Goal: Contribute content: Add original content to the website for others to see

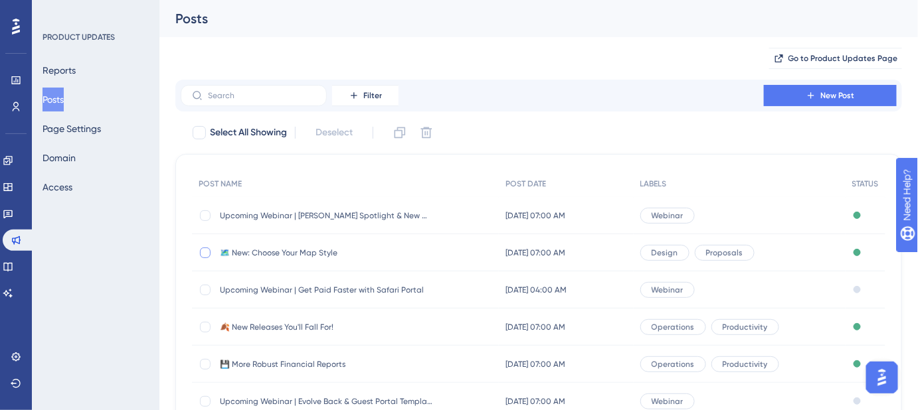
click at [206, 254] on div at bounding box center [205, 253] width 11 height 11
checkbox input "true"
click at [398, 133] on icon at bounding box center [399, 132] width 13 height 13
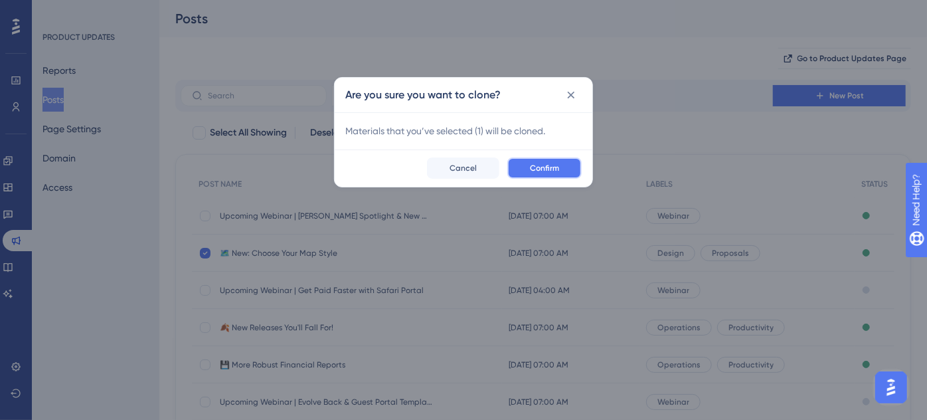
click at [572, 167] on button "Confirm" at bounding box center [544, 167] width 74 height 21
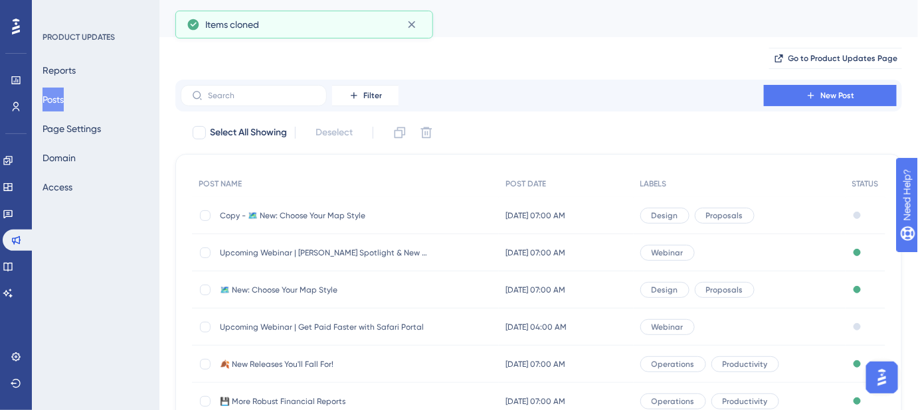
click at [264, 216] on span "Copy - 🗺️ New: Choose Your Map Style" at bounding box center [326, 215] width 212 height 11
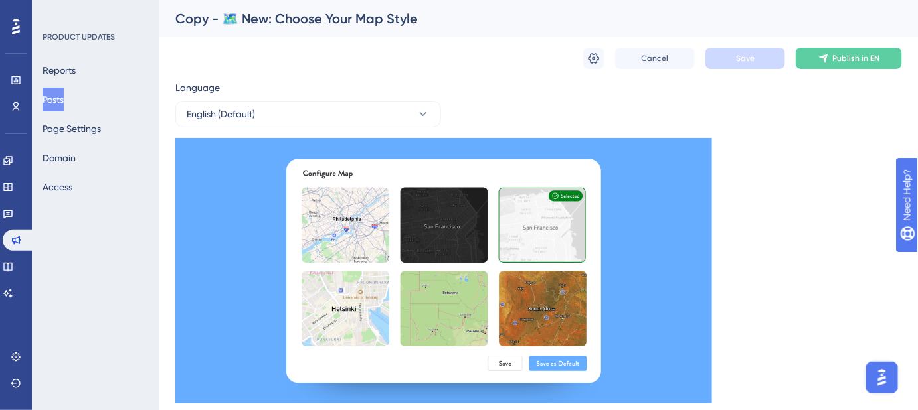
click at [419, 19] on div "Copy - 🗺️ New: Choose Your Map Style" at bounding box center [521, 18] width 693 height 19
click at [593, 61] on icon at bounding box center [593, 58] width 13 height 13
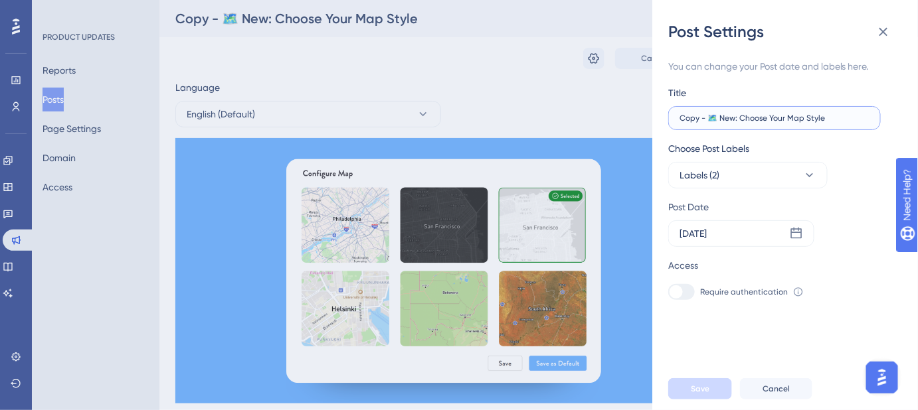
drag, startPoint x: 841, startPoint y: 120, endPoint x: 649, endPoint y: 120, distance: 191.2
click at [649, 120] on div "Post Settings You can change your Post date and labels here. Title Copy - 🗺️ Ne…" at bounding box center [459, 205] width 918 height 410
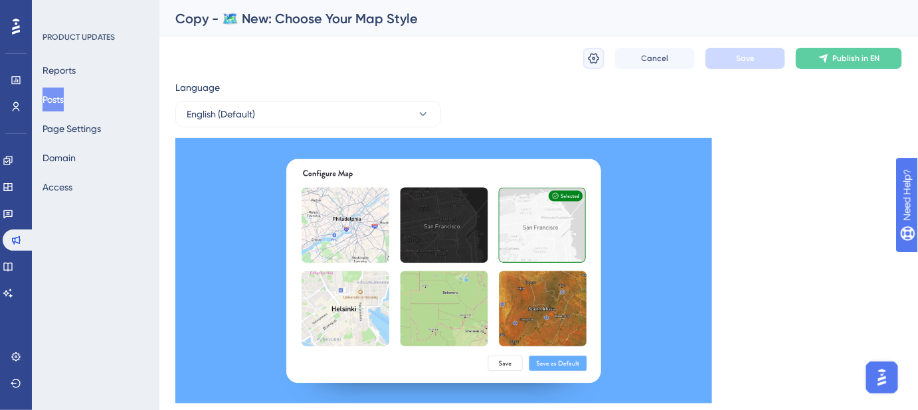
click at [594, 60] on icon at bounding box center [593, 58] width 13 height 13
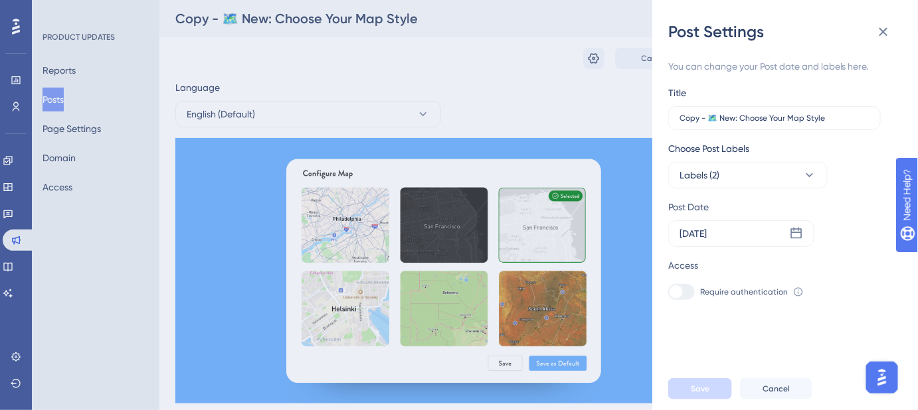
click at [540, 77] on div "Post Settings You can change your Post date and labels here. Title Copy - 🗺️ Ne…" at bounding box center [459, 205] width 918 height 410
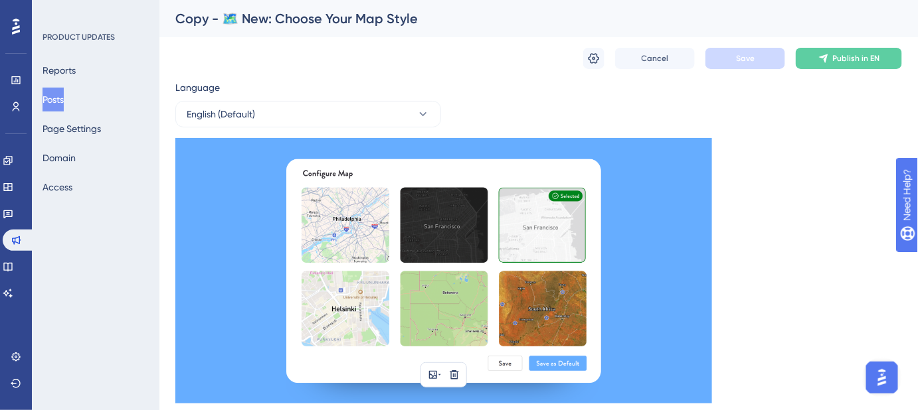
scroll to position [301, 0]
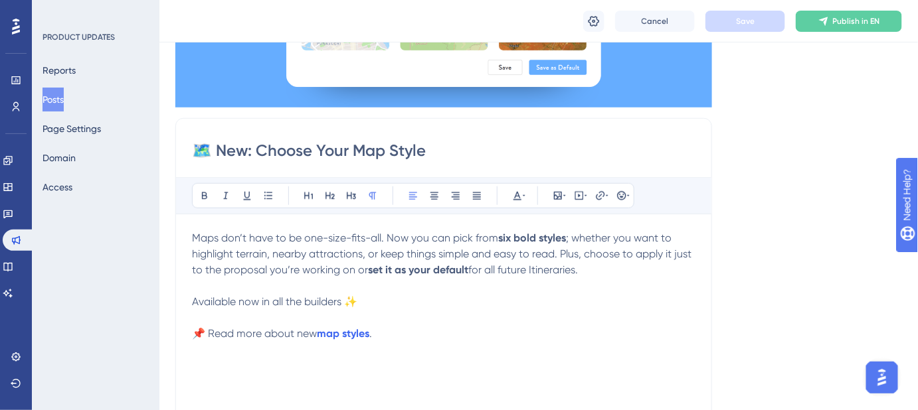
drag, startPoint x: 456, startPoint y: 155, endPoint x: 197, endPoint y: 159, distance: 259.0
click at [197, 159] on input "🗺️ New: Choose Your Map Style" at bounding box center [443, 150] width 503 height 21
click at [432, 155] on input "🗺️ New: Choose Your Map Style" at bounding box center [443, 150] width 503 height 21
drag, startPoint x: 440, startPoint y: 151, endPoint x: 260, endPoint y: 152, distance: 180.6
click at [260, 152] on input "🗺️ New: Choose Your Map Style" at bounding box center [443, 150] width 503 height 21
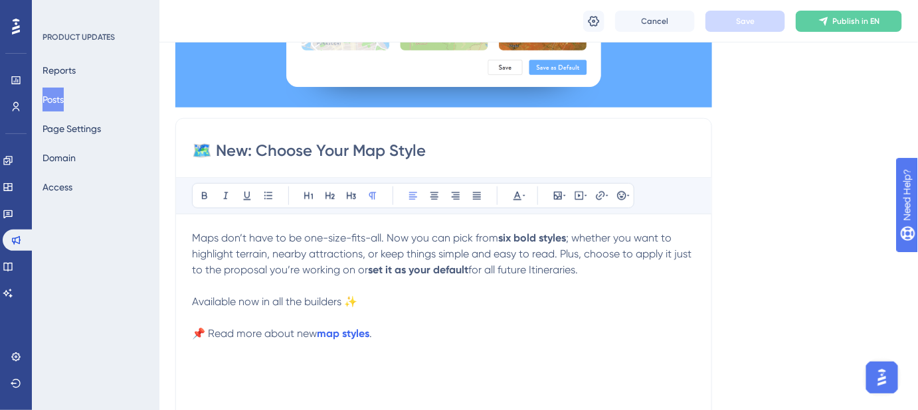
paste input "You can now embed forms"
click at [209, 148] on input "🗺️ New: You can now embed forms" at bounding box center [443, 150] width 503 height 21
click at [514, 151] on input "📃New: You can now embed forms" at bounding box center [443, 150] width 503 height 21
drag, startPoint x: 253, startPoint y: 149, endPoint x: 210, endPoint y: 151, distance: 42.5
click at [210, 151] on input "📃New: You can now embed forms" at bounding box center [443, 150] width 503 height 21
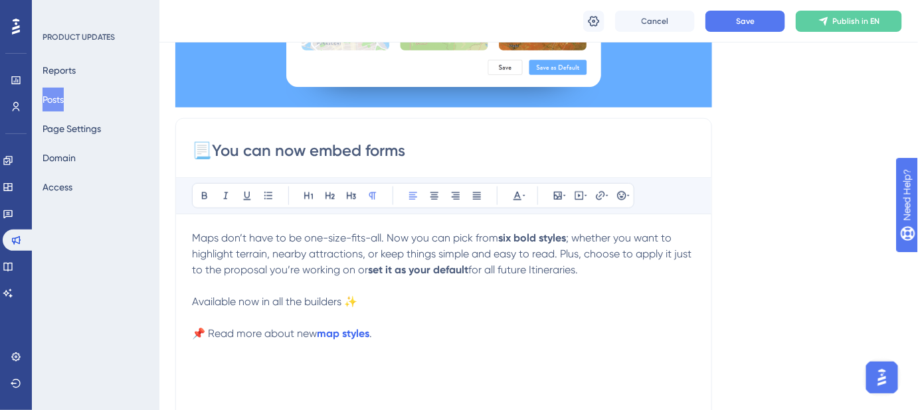
drag, startPoint x: 436, startPoint y: 153, endPoint x: 190, endPoint y: 153, distance: 245.7
click at [190, 153] on div "📃You can now embed forms Bold Italic Underline Bullet Point Heading 1 Heading 2…" at bounding box center [443, 328] width 537 height 421
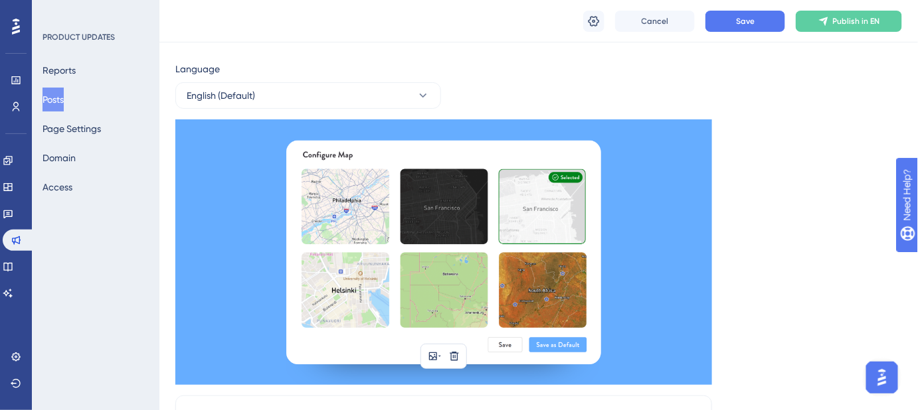
scroll to position [0, 0]
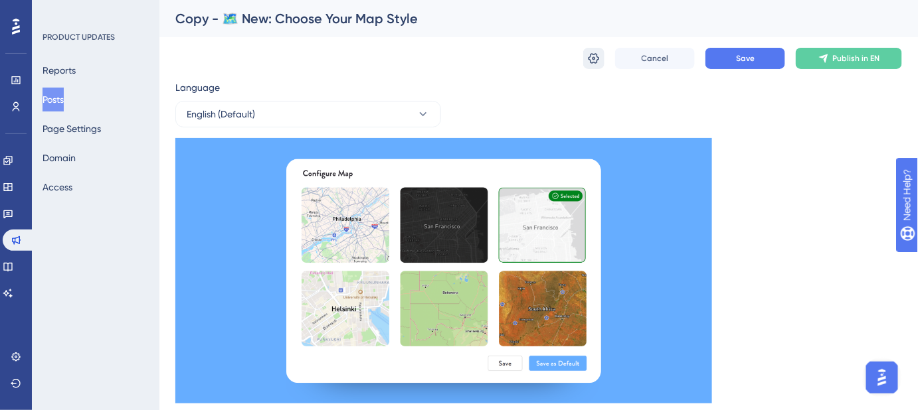
type input "📃You can now embed forms"
click at [596, 60] on icon at bounding box center [593, 58] width 13 height 13
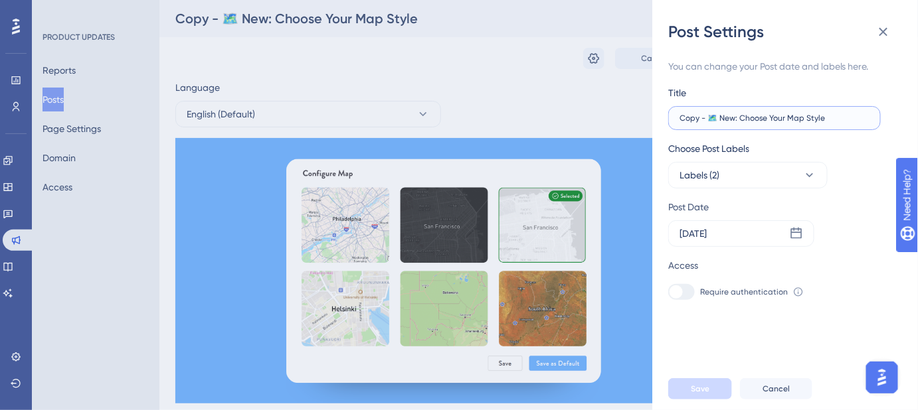
drag, startPoint x: 837, startPoint y: 118, endPoint x: 667, endPoint y: 118, distance: 170.0
click at [669, 120] on label "Copy - 🗺️ New: Choose Your Map Style" at bounding box center [774, 118] width 212 height 24
paste input "📃You can now embed forms"
type input "📃You can now embed forms"
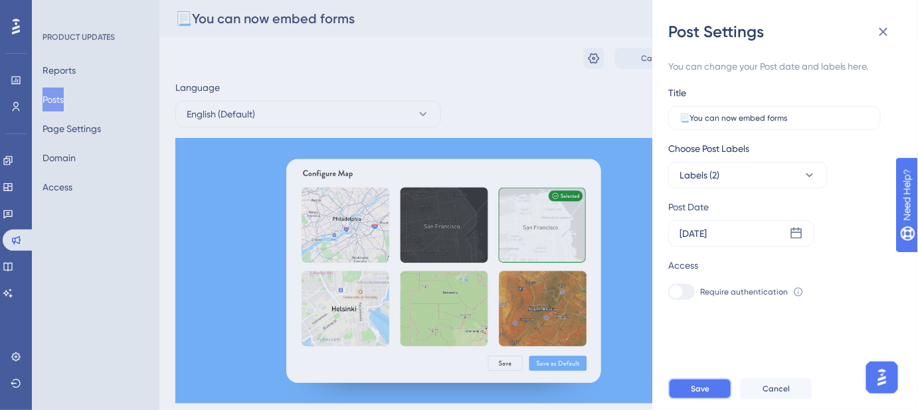
drag, startPoint x: 695, startPoint y: 396, endPoint x: 798, endPoint y: 258, distance: 173.2
click at [777, 341] on div "Post Settings You can change your Post date and labels here. Title 📃You can now…" at bounding box center [785, 205] width 266 height 410
click at [805, 169] on icon at bounding box center [809, 175] width 13 height 13
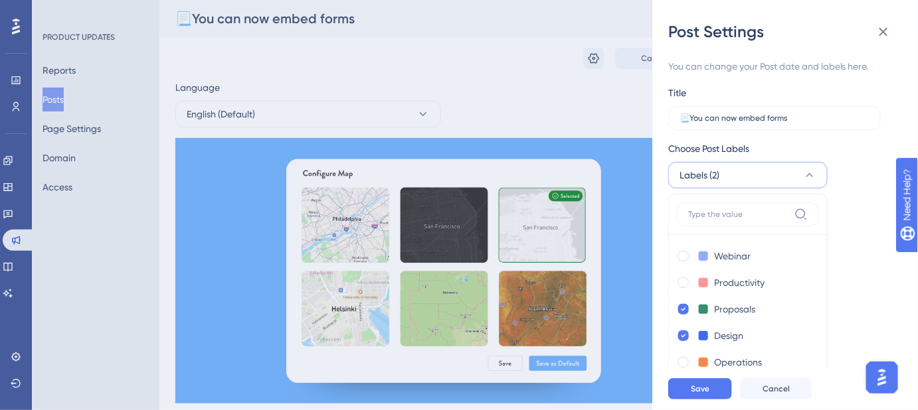
scroll to position [33, 0]
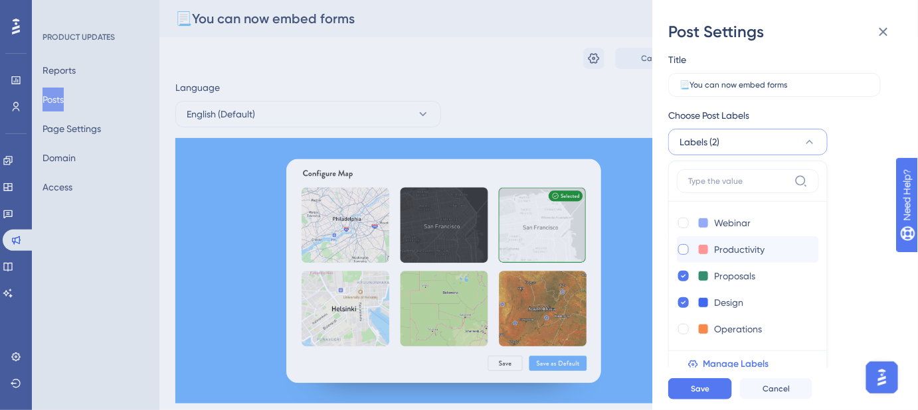
click at [680, 247] on div at bounding box center [683, 249] width 11 height 11
checkbox input "true"
click at [683, 331] on div at bounding box center [683, 329] width 11 height 11
checkbox input "true"
click at [719, 394] on button "Save" at bounding box center [700, 389] width 64 height 21
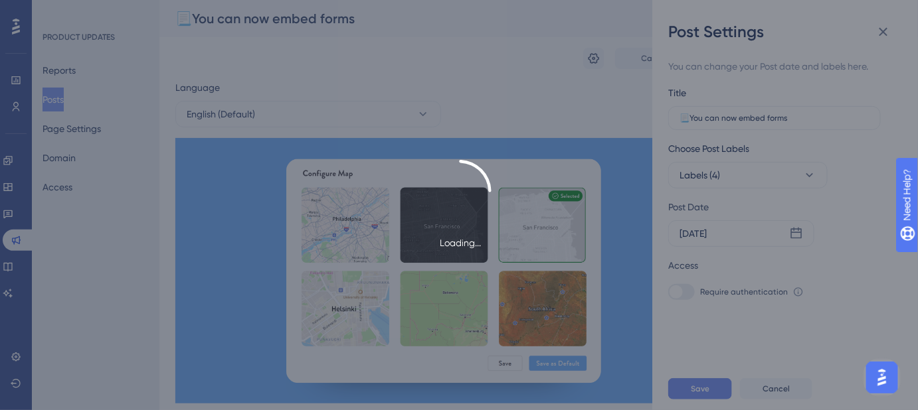
scroll to position [0, 0]
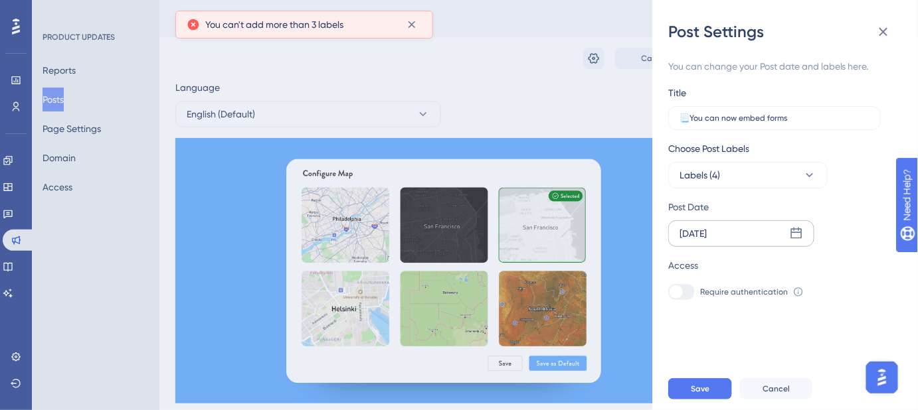
click at [798, 235] on icon at bounding box center [796, 233] width 13 height 13
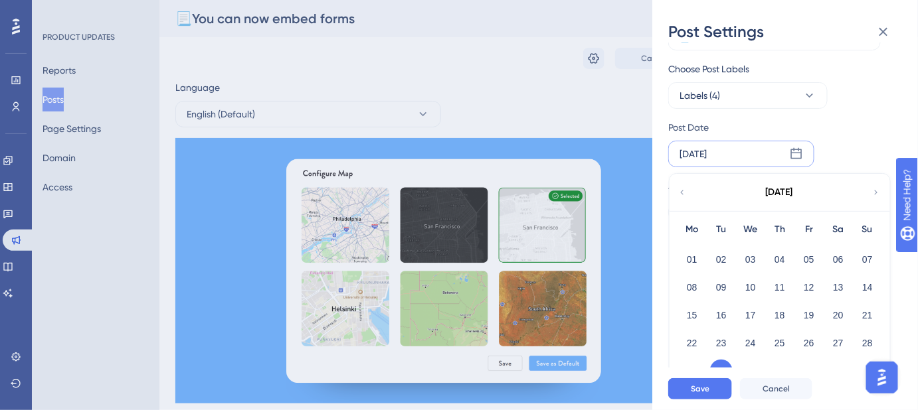
scroll to position [97, 0]
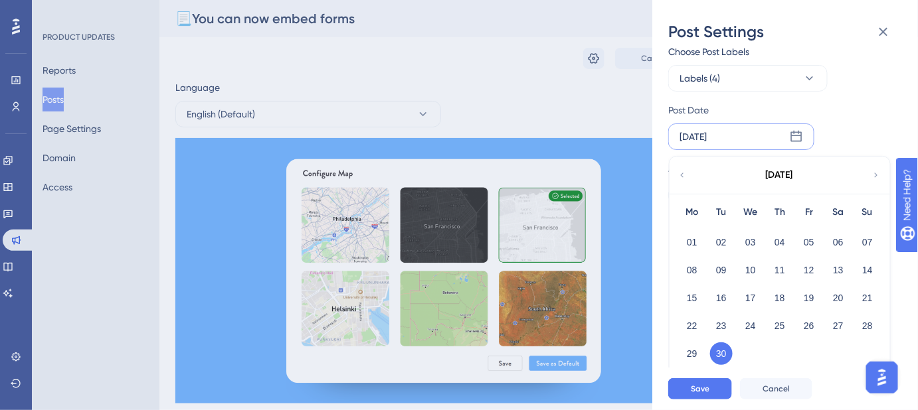
click at [874, 174] on icon at bounding box center [875, 175] width 9 height 12
click at [722, 268] on button "07" at bounding box center [721, 270] width 23 height 23
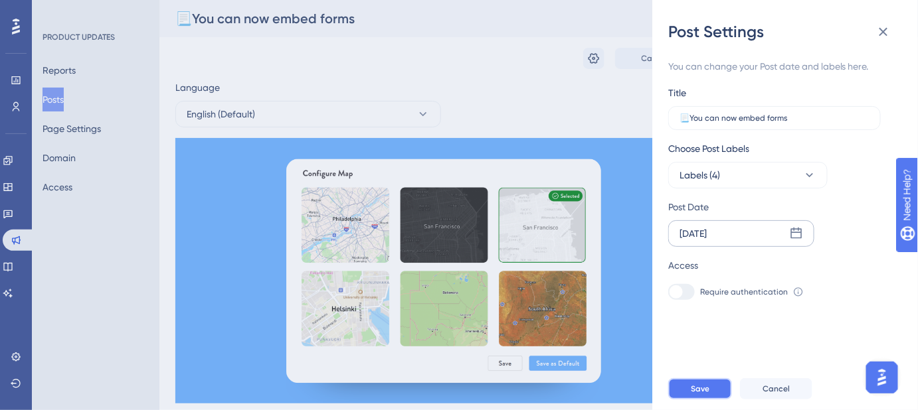
click at [703, 394] on span "Save" at bounding box center [700, 389] width 19 height 11
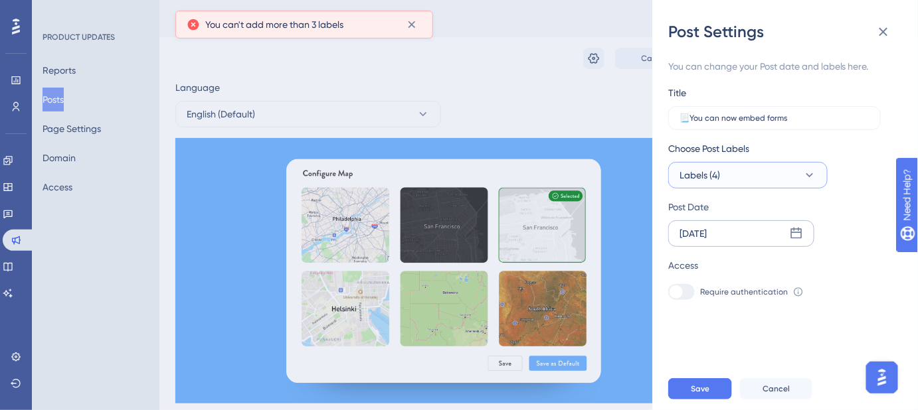
click at [766, 179] on button "Labels (4)" at bounding box center [747, 175] width 159 height 27
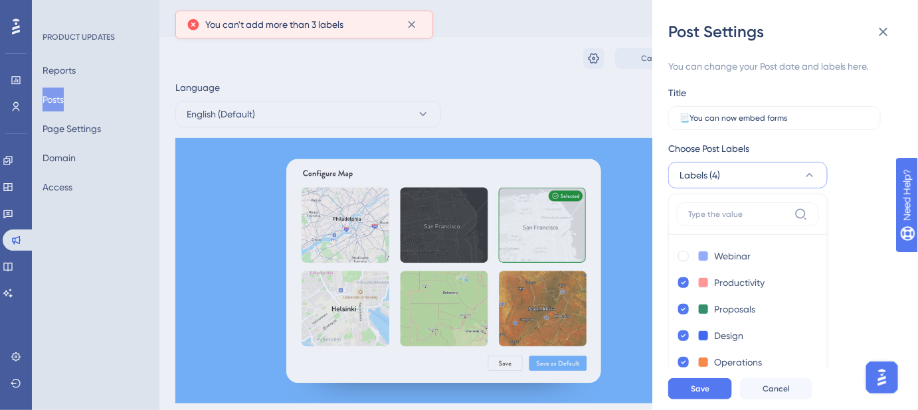
scroll to position [33, 0]
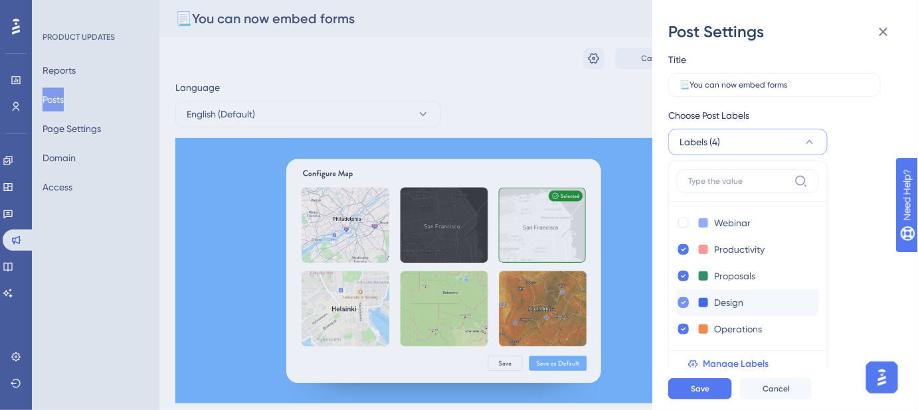
click at [687, 302] on div at bounding box center [683, 302] width 11 height 11
checkbox input "false"
click at [710, 392] on button "Save" at bounding box center [700, 389] width 64 height 21
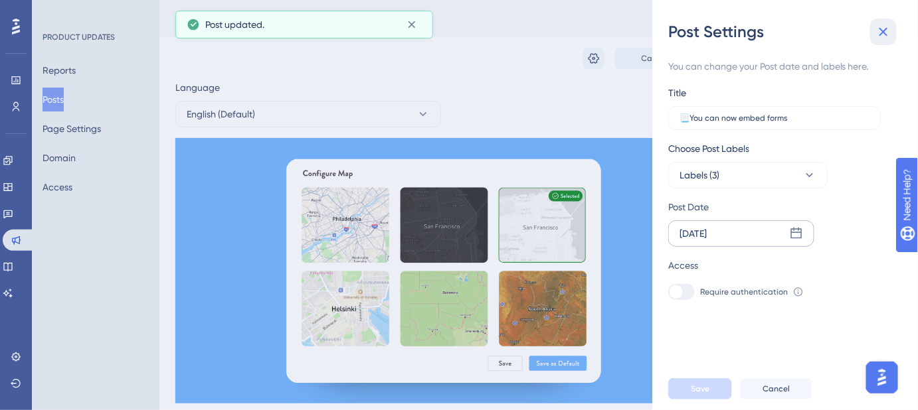
click at [882, 29] on icon at bounding box center [883, 32] width 9 height 9
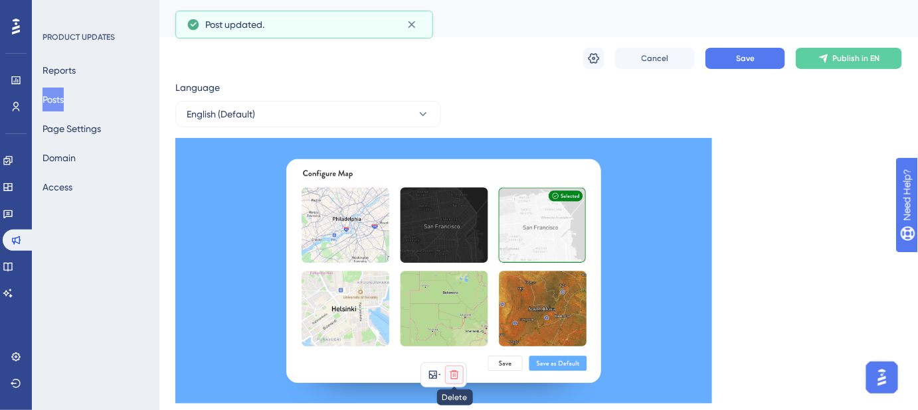
click at [457, 375] on icon at bounding box center [454, 375] width 9 height 9
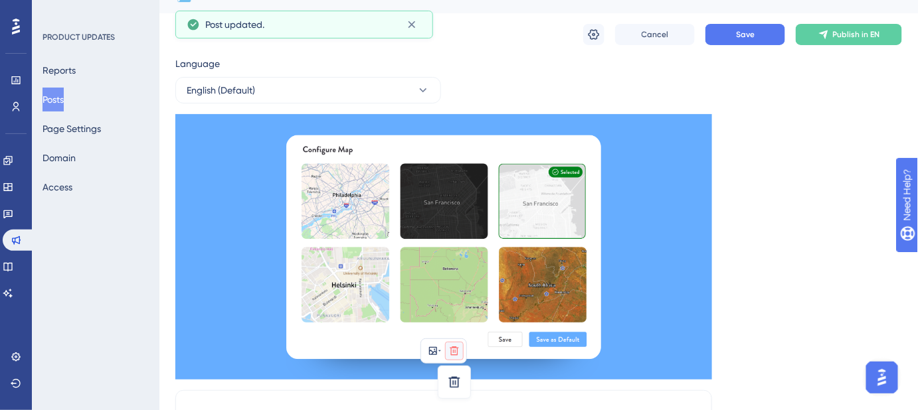
scroll to position [25, 0]
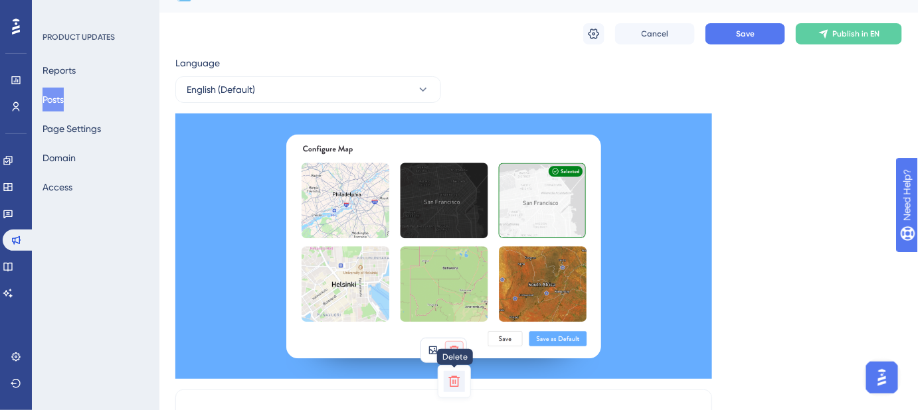
click at [454, 379] on icon at bounding box center [454, 381] width 13 height 13
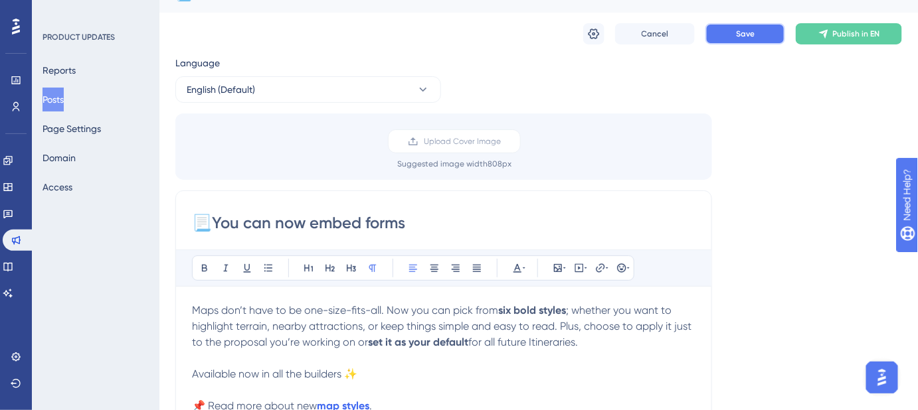
click at [752, 32] on span "Save" at bounding box center [745, 34] width 19 height 11
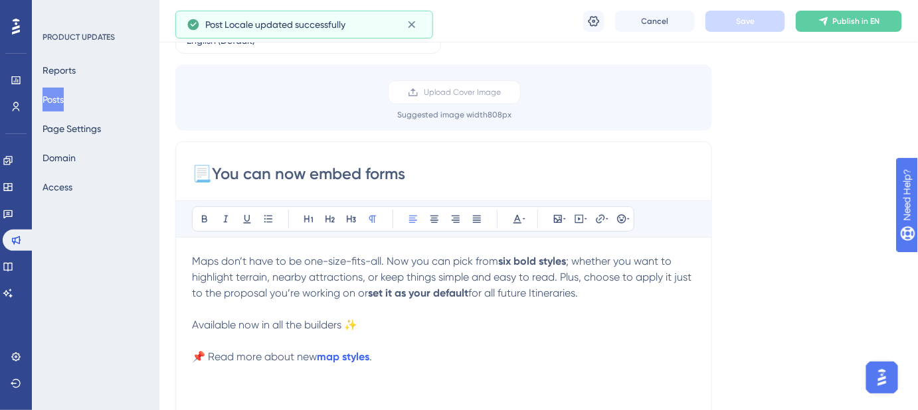
scroll to position [145, 0]
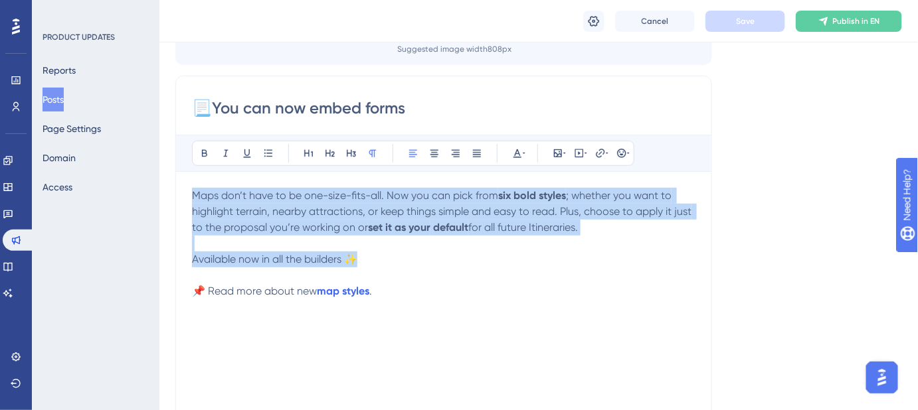
drag, startPoint x: 352, startPoint y: 258, endPoint x: 184, endPoint y: 194, distance: 179.7
click at [184, 194] on div "📃You can now embed forms Bold Italic Underline Bullet Point Heading 1 Heading 2…" at bounding box center [443, 286] width 537 height 421
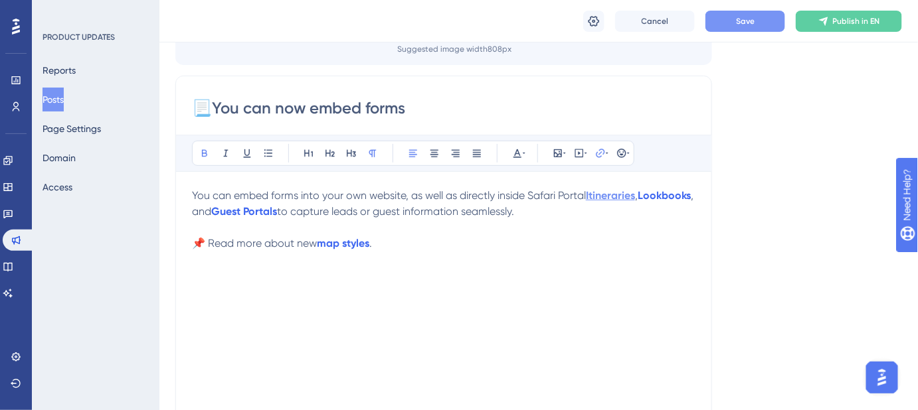
click at [625, 192] on strong "Itineraries" at bounding box center [610, 195] width 49 height 13
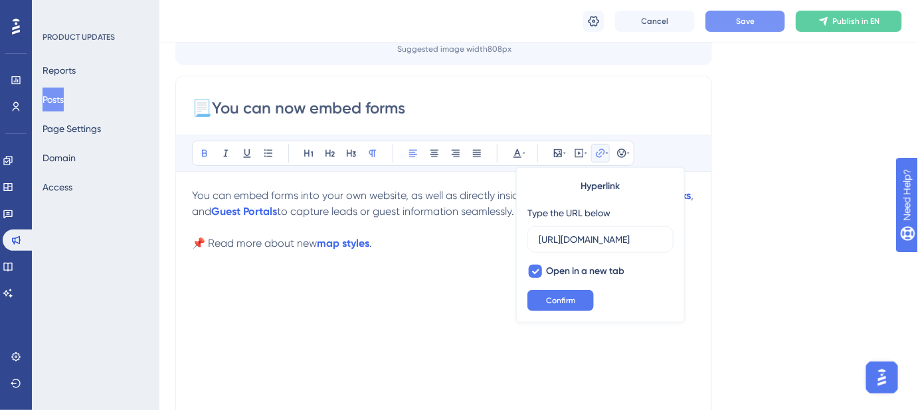
scroll to position [0, 127]
click at [615, 240] on input "https://help.safariportal.app/en/articles/5662--itineraries" at bounding box center [601, 239] width 124 height 15
click at [572, 300] on span "Confirm" at bounding box center [560, 300] width 29 height 11
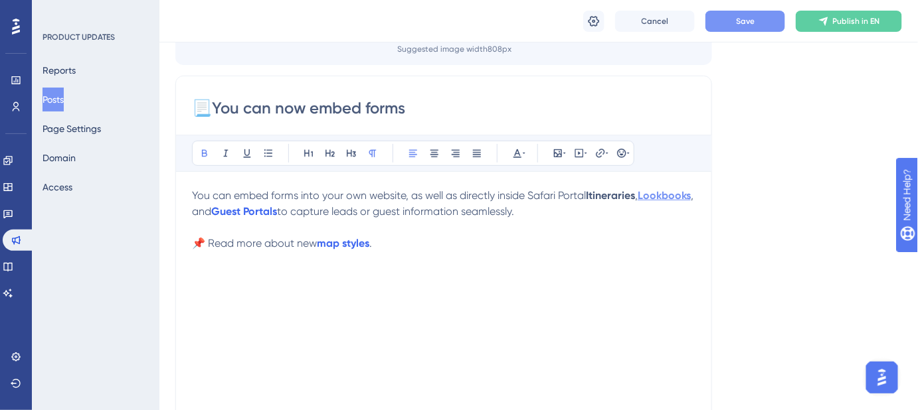
click at [637, 202] on strong "Lookbooks" at bounding box center [663, 195] width 53 height 13
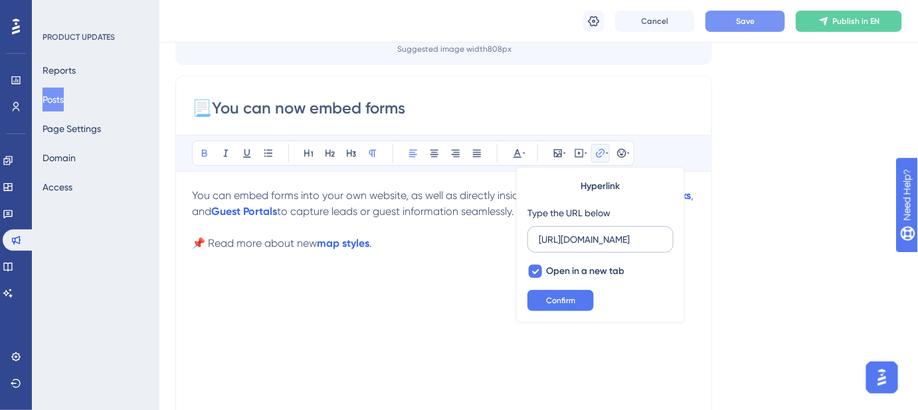
scroll to position [0, 129]
click at [563, 242] on input "https://help.safariportal.app/en/articles/5647--lookbooks" at bounding box center [601, 239] width 124 height 15
drag, startPoint x: 572, startPoint y: 300, endPoint x: 380, endPoint y: 248, distance: 198.1
click at [572, 300] on span "Confirm" at bounding box center [560, 300] width 29 height 11
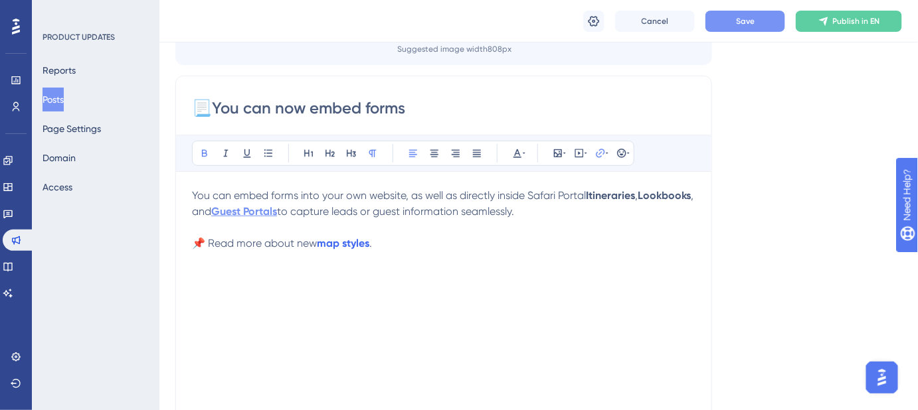
click at [277, 211] on strong "Guest Portals" at bounding box center [244, 211] width 66 height 13
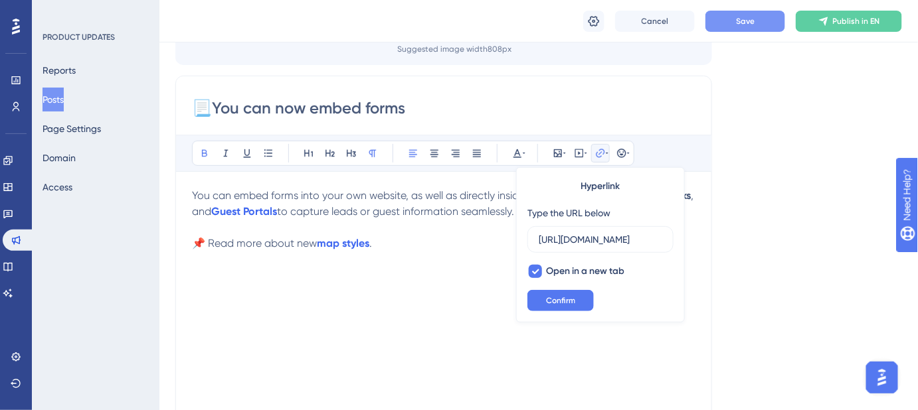
scroll to position [0, 185]
click at [598, 238] on input "https://help.safariportal.app/en/articles/5602-what-are-guest-portals" at bounding box center [601, 239] width 124 height 15
click at [563, 297] on span "Confirm" at bounding box center [560, 300] width 29 height 11
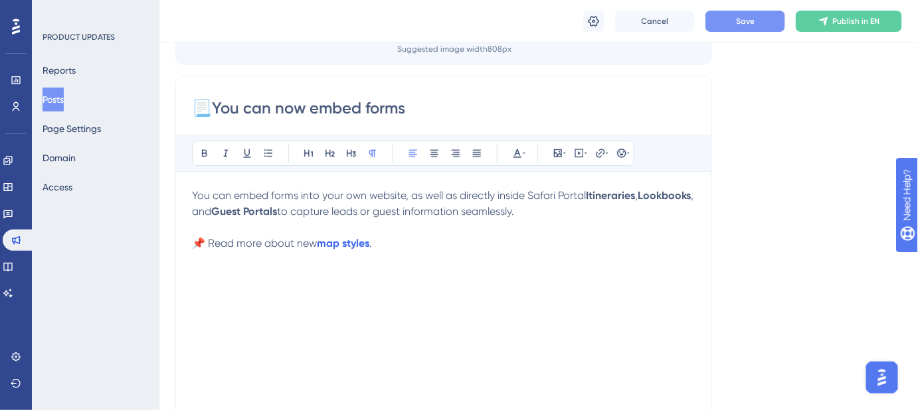
click at [425, 244] on p "📌 Read more about new map styles ." at bounding box center [443, 244] width 503 height 16
click at [748, 22] on span "Save" at bounding box center [745, 21] width 19 height 11
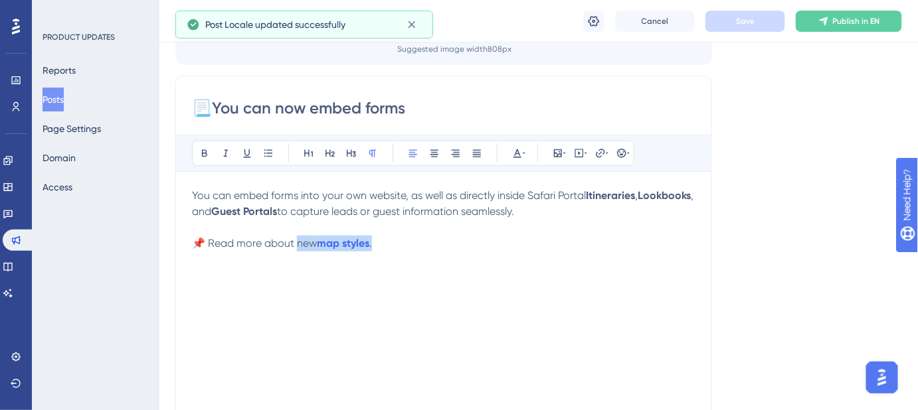
drag, startPoint x: 379, startPoint y: 242, endPoint x: 299, endPoint y: 242, distance: 79.0
click at [299, 242] on p "📌 Read more about new map styles ." at bounding box center [443, 244] width 503 height 16
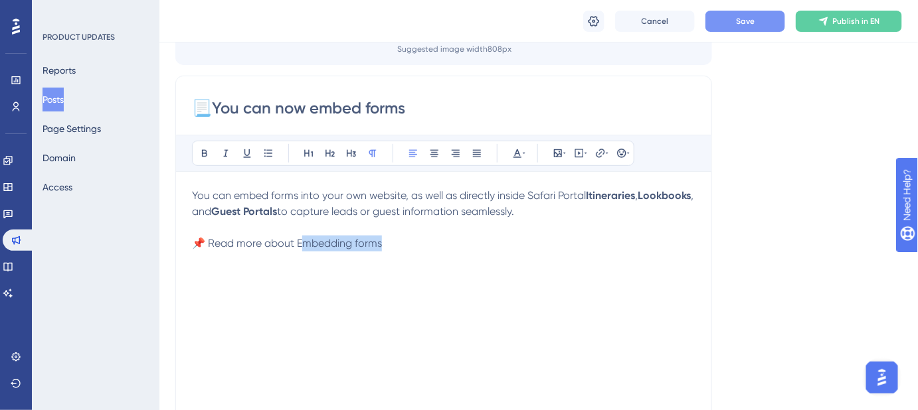
drag, startPoint x: 388, startPoint y: 244, endPoint x: 303, endPoint y: 248, distance: 85.1
click at [303, 248] on p "📌 Read more about Embedding forms" at bounding box center [443, 244] width 503 height 16
click at [370, 247] on span "📌 Read more about Embedding forms" at bounding box center [287, 243] width 190 height 13
click at [303, 245] on span "📌 Read more about Embedding forms" at bounding box center [287, 243] width 190 height 13
click at [343, 247] on span "📌 Read more about embedding forms" at bounding box center [287, 243] width 191 height 13
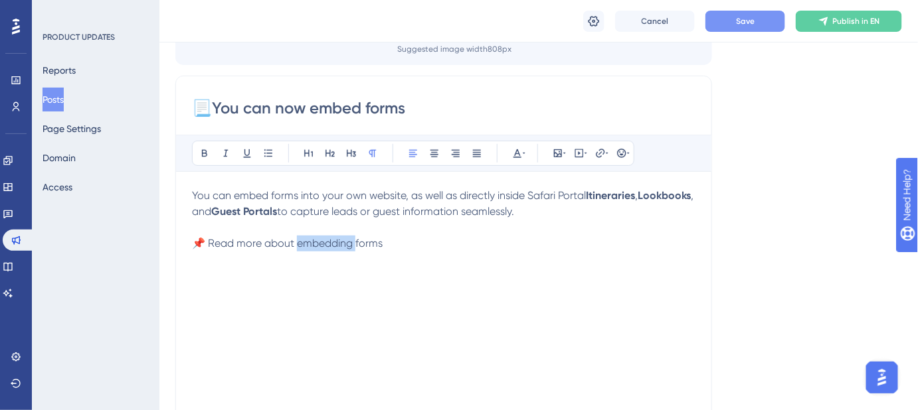
click at [343, 247] on span "📌 Read more about embedding forms" at bounding box center [287, 243] width 191 height 13
drag, startPoint x: 394, startPoint y: 242, endPoint x: 299, endPoint y: 248, distance: 95.1
click at [299, 248] on p "📌 Read more about embedding forms" at bounding box center [443, 244] width 503 height 16
click at [387, 244] on p "📌 Read more about embedding forms" at bounding box center [443, 244] width 503 height 16
click at [392, 241] on p "📌 Read more about embedding forms" at bounding box center [443, 244] width 503 height 16
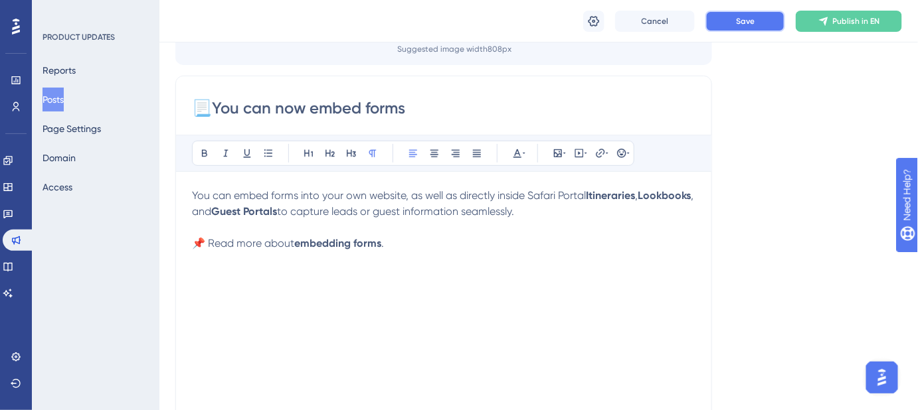
click at [721, 30] on button "Save" at bounding box center [745, 21] width 80 height 21
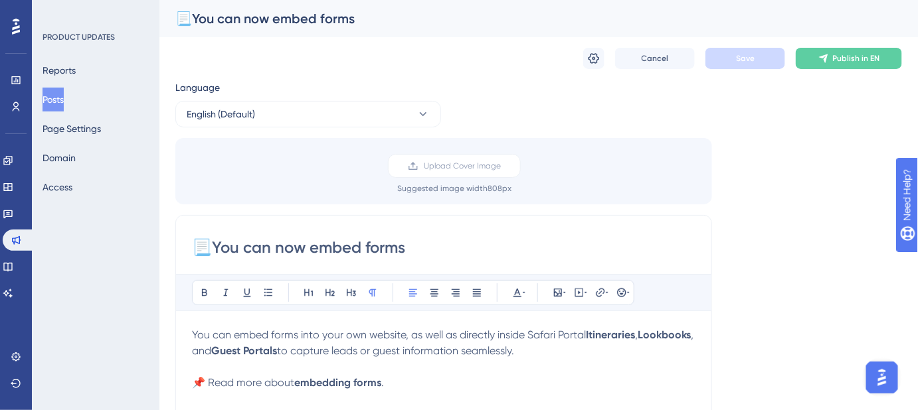
click at [64, 97] on button "Posts" at bounding box center [52, 100] width 21 height 24
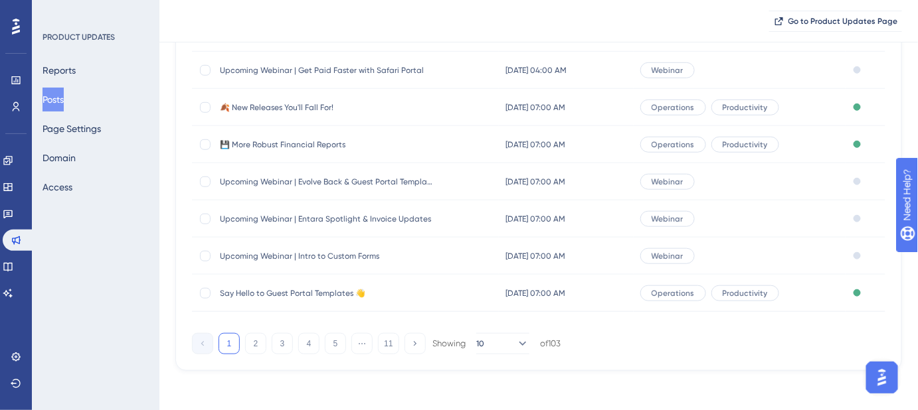
scroll to position [265, 0]
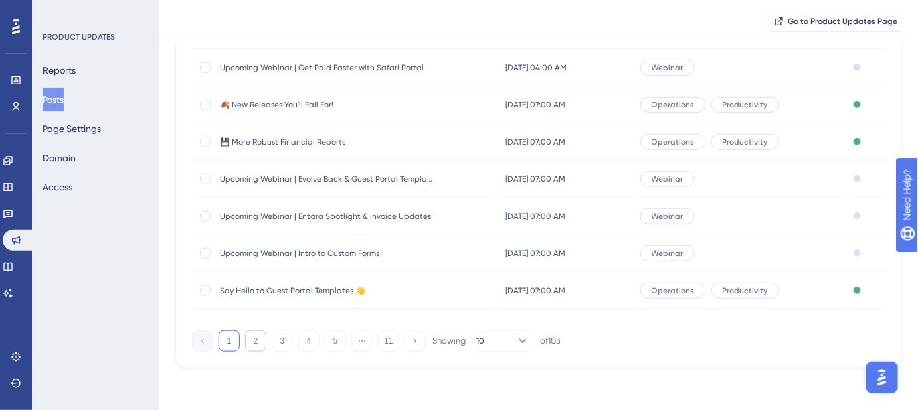
click at [250, 341] on button "2" at bounding box center [255, 341] width 21 height 21
click at [280, 343] on button "3" at bounding box center [282, 341] width 21 height 21
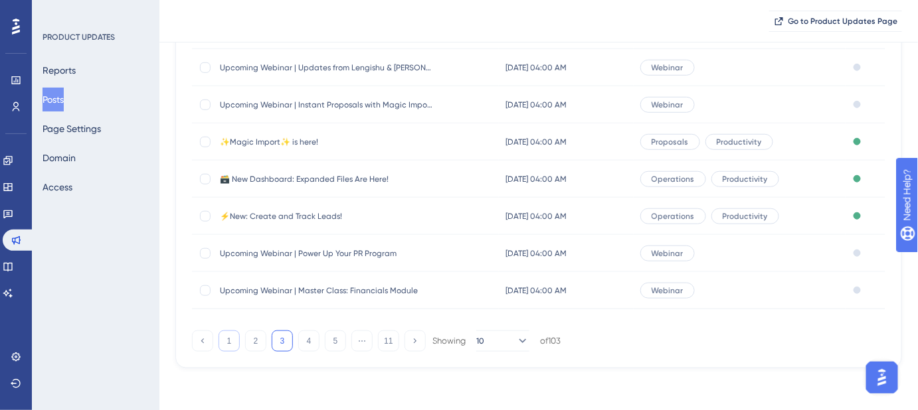
click at [228, 342] on button "1" at bounding box center [228, 341] width 21 height 21
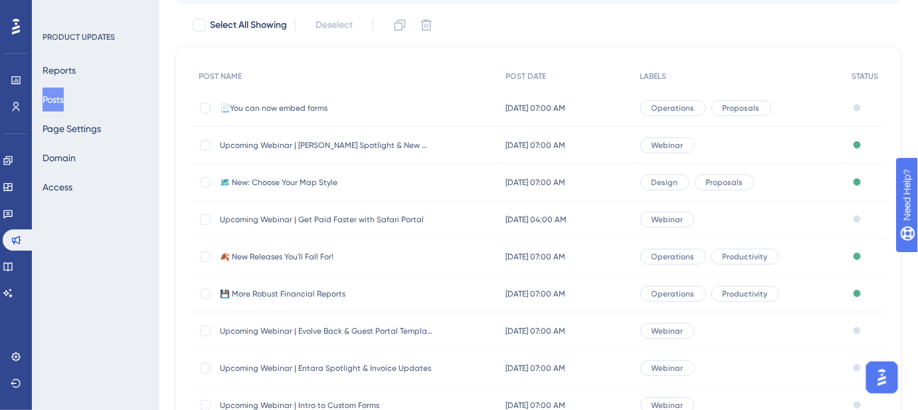
scroll to position [23, 0]
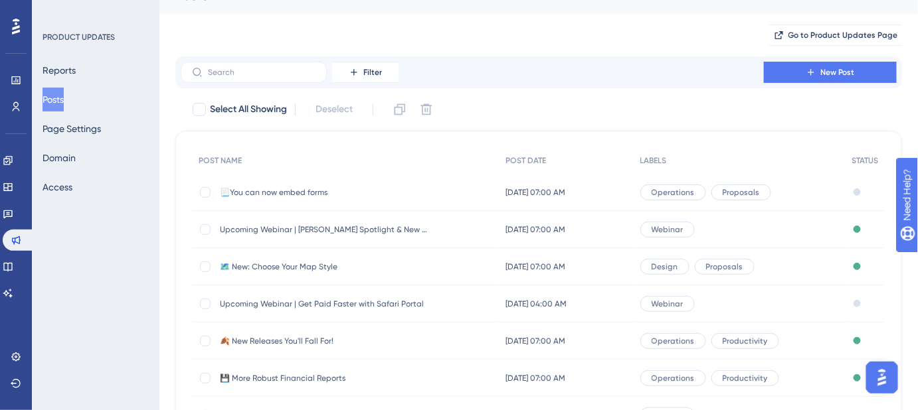
click at [296, 196] on span "📃You can now embed forms" at bounding box center [326, 192] width 212 height 11
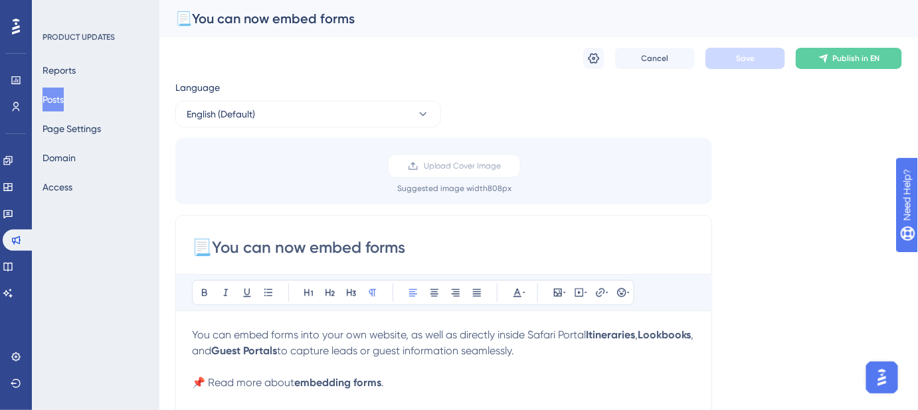
click at [64, 94] on button "Posts" at bounding box center [52, 100] width 21 height 24
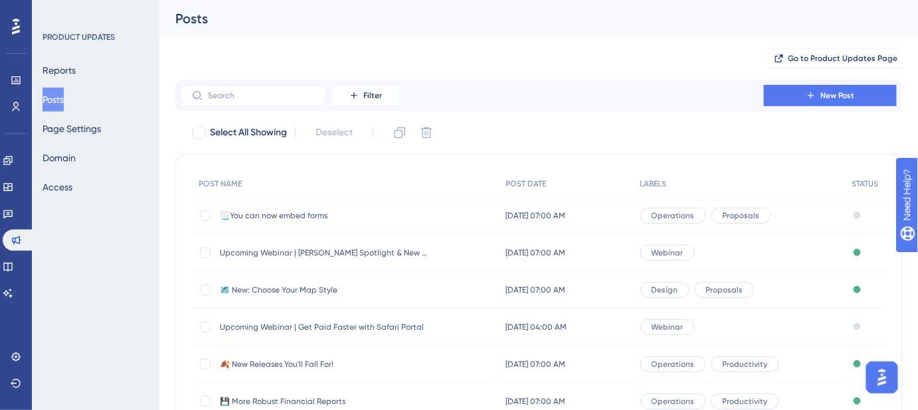
click at [315, 217] on span "📃You can now embed forms" at bounding box center [326, 215] width 212 height 11
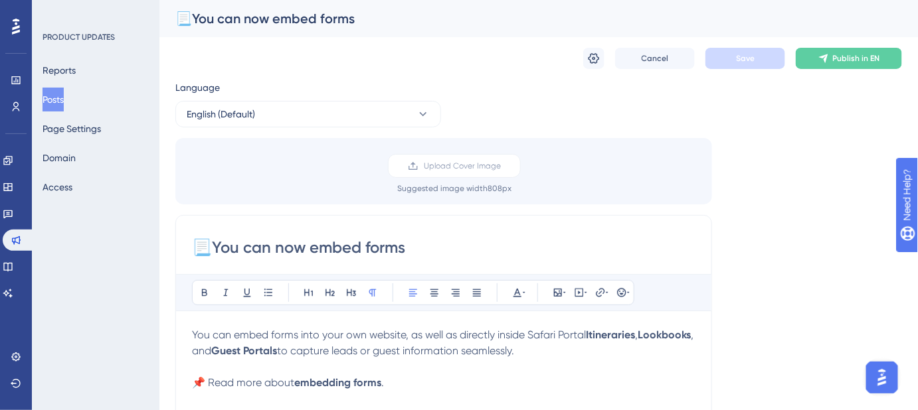
click at [416, 246] on input "📃You can now embed forms" at bounding box center [443, 247] width 503 height 21
type input "📃You can now embed forms!"
click at [600, 57] on button at bounding box center [593, 58] width 21 height 21
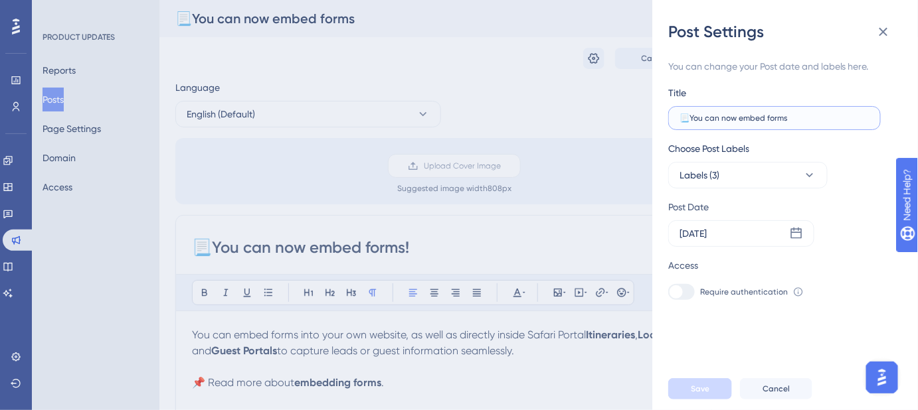
click at [805, 116] on input "📃You can now embed forms" at bounding box center [774, 118] width 190 height 9
type input "📃You can now embed forms!"
click at [709, 394] on button "Save" at bounding box center [700, 389] width 64 height 21
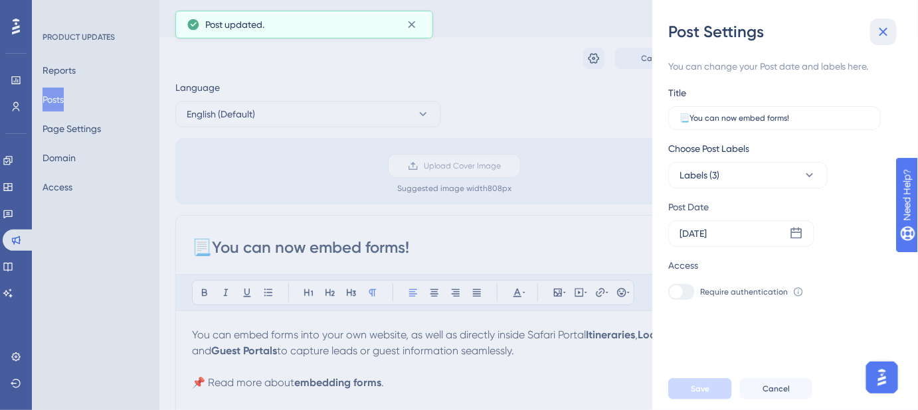
click at [886, 39] on icon at bounding box center [883, 32] width 16 height 16
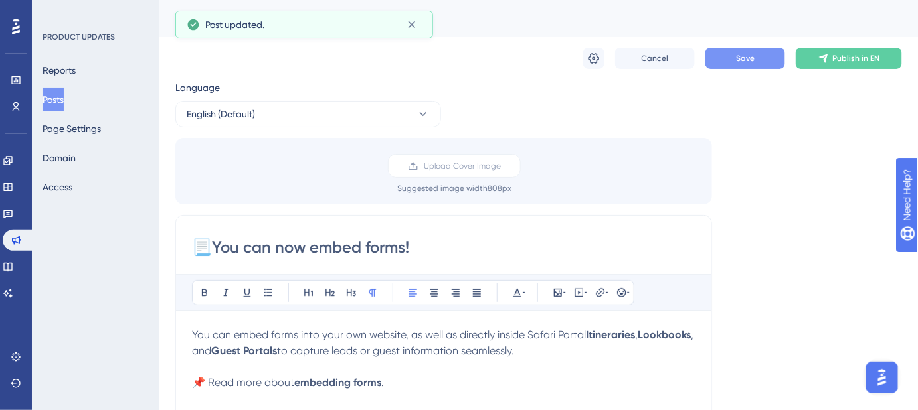
click at [742, 53] on span "Save" at bounding box center [745, 58] width 19 height 11
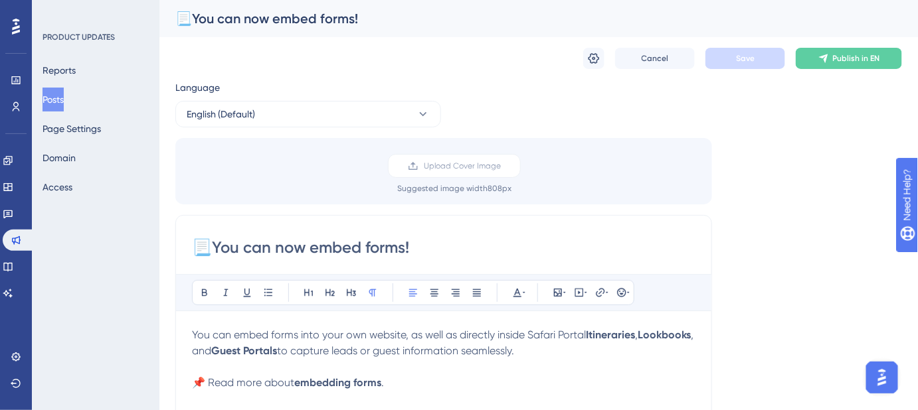
click at [410, 24] on div "📃You can now embed forms!" at bounding box center [521, 18] width 693 height 19
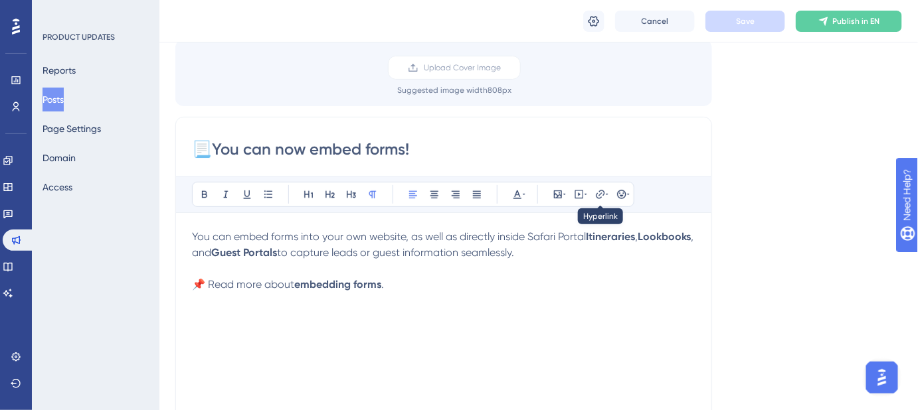
scroll to position [120, 0]
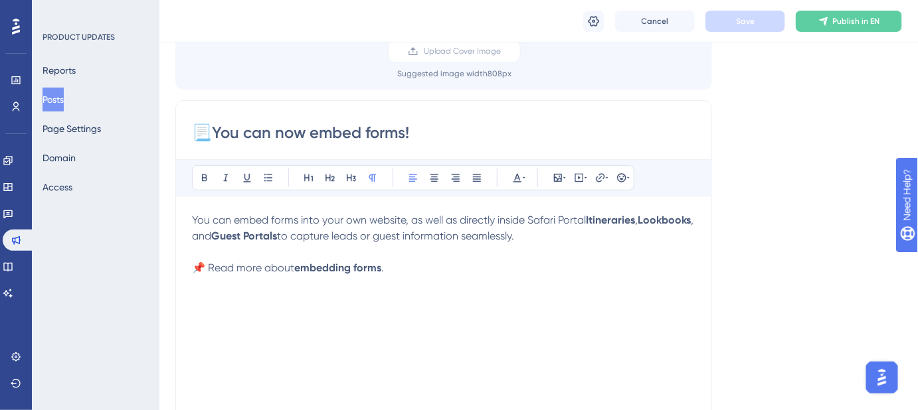
drag, startPoint x: 580, startPoint y: 240, endPoint x: 192, endPoint y: 217, distance: 389.2
click at [192, 217] on p "You can embed forms into your own website, as well as directly inside Safari Po…" at bounding box center [443, 228] width 503 height 32
copy p "You can embed forms into your own website, as well as directly inside Safari Po…"
click at [598, 247] on p at bounding box center [443, 252] width 503 height 16
drag, startPoint x: 584, startPoint y: 238, endPoint x: 189, endPoint y: 220, distance: 395.5
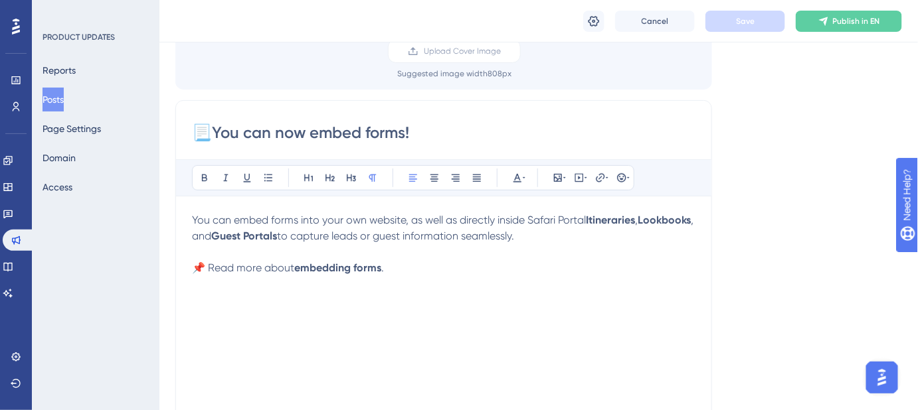
click at [189, 220] on div "📃You can now embed forms! Bold Italic Underline Bullet Point Heading 1 Heading …" at bounding box center [443, 310] width 537 height 421
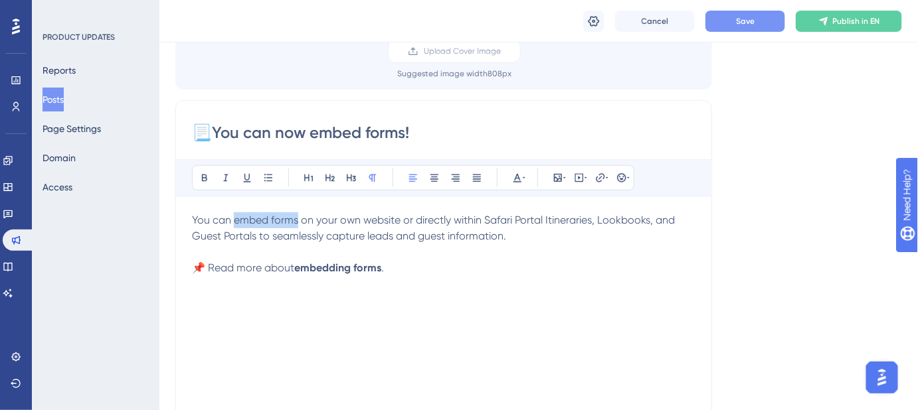
drag, startPoint x: 297, startPoint y: 218, endPoint x: 232, endPoint y: 220, distance: 64.4
click at [232, 220] on span "You can embed forms on your own website or directly within Safari Portal Itiner…" at bounding box center [434, 228] width 485 height 29
click at [593, 270] on p "📌 Read more about embedding forms ." at bounding box center [443, 268] width 503 height 16
click at [745, 17] on span "Save" at bounding box center [745, 21] width 19 height 11
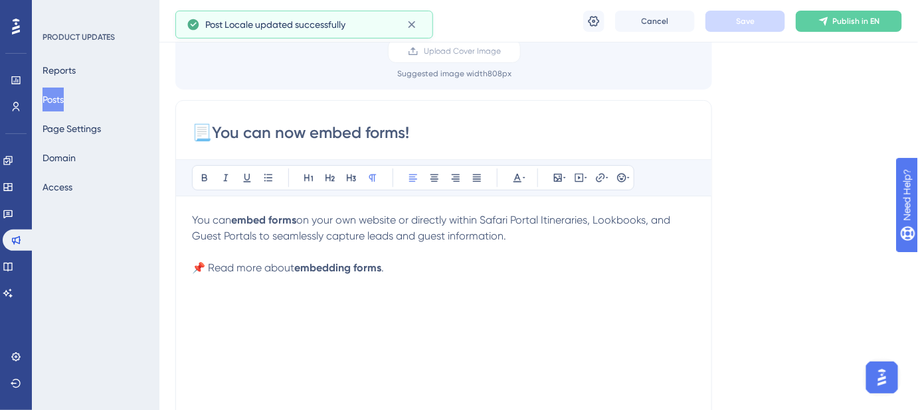
click at [306, 236] on span "on your own website or directly within Safari Portal Itineraries, Lookbooks, an…" at bounding box center [432, 228] width 481 height 29
click at [628, 261] on p "📌 Read more about embedding forms ." at bounding box center [443, 268] width 503 height 16
click at [740, 27] on button "Save" at bounding box center [745, 21] width 80 height 21
click at [400, 237] on span "capture leads and guest information." at bounding box center [412, 236] width 180 height 13
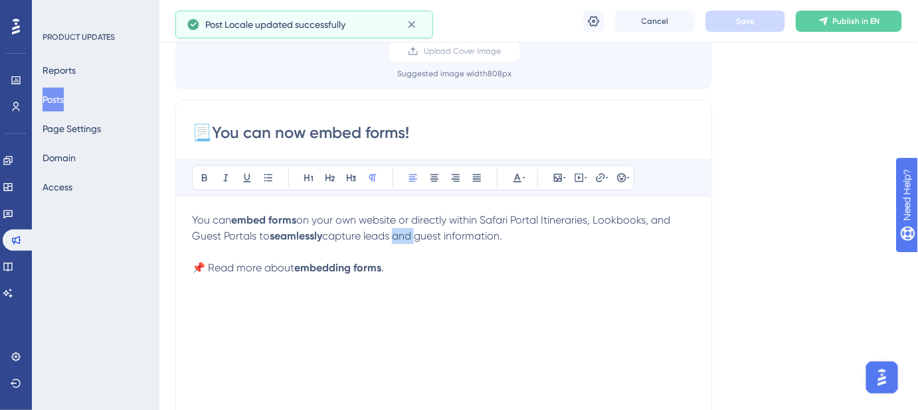
click at [400, 237] on span "capture leads and guest information." at bounding box center [412, 236] width 180 height 13
click at [765, 24] on button "Save" at bounding box center [745, 21] width 80 height 21
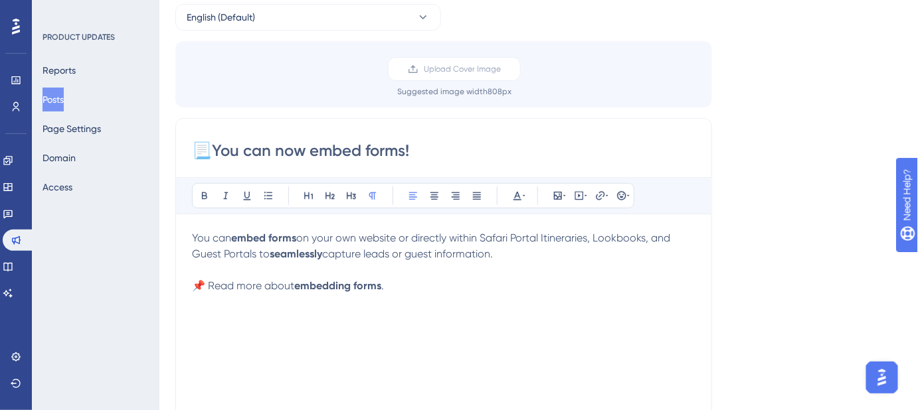
scroll to position [0, 0]
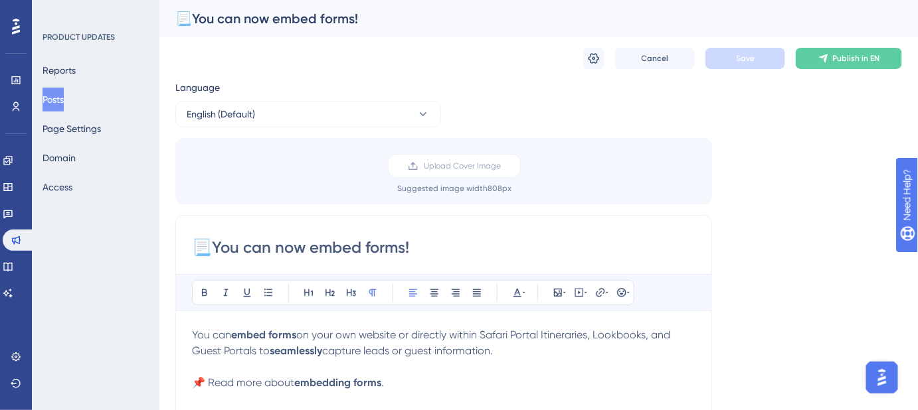
drag, startPoint x: 442, startPoint y: 248, endPoint x: 197, endPoint y: 249, distance: 245.0
click at [197, 249] on input "📃You can now embed forms!" at bounding box center [443, 247] width 503 height 21
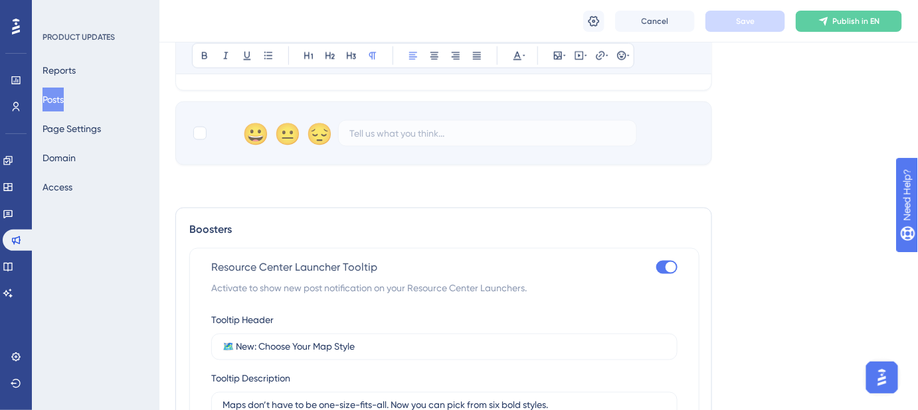
scroll to position [664, 0]
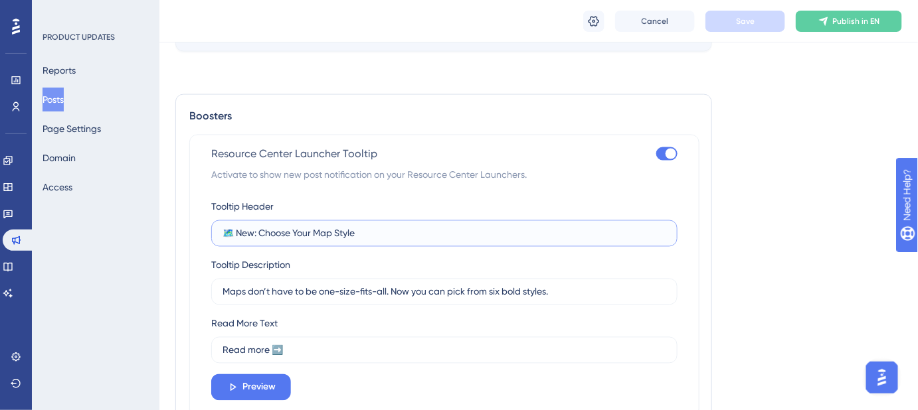
drag, startPoint x: 371, startPoint y: 236, endPoint x: 210, endPoint y: 236, distance: 160.0
click at [211, 236] on label "🗺️ New: Choose Your Map Style" at bounding box center [444, 233] width 466 height 27
paste input "You can now embed forms!"
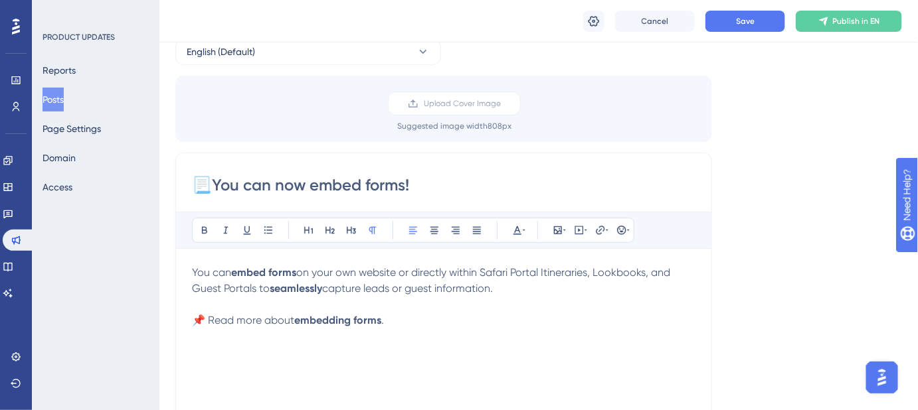
scroll to position [60, 0]
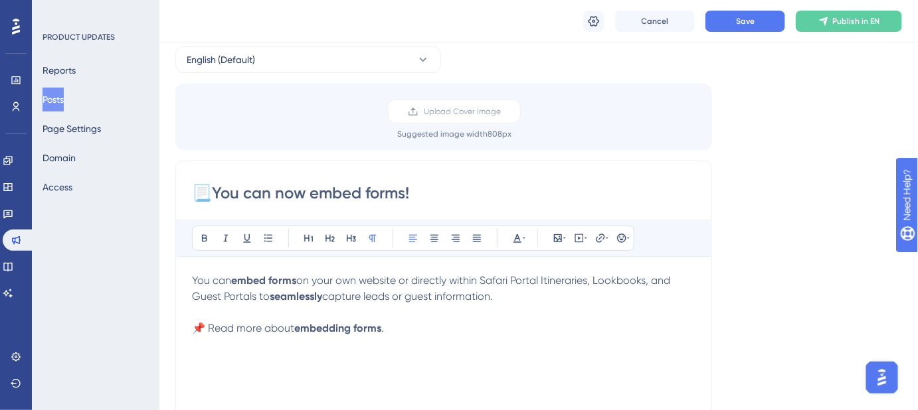
type input "📃You can now embed forms!"
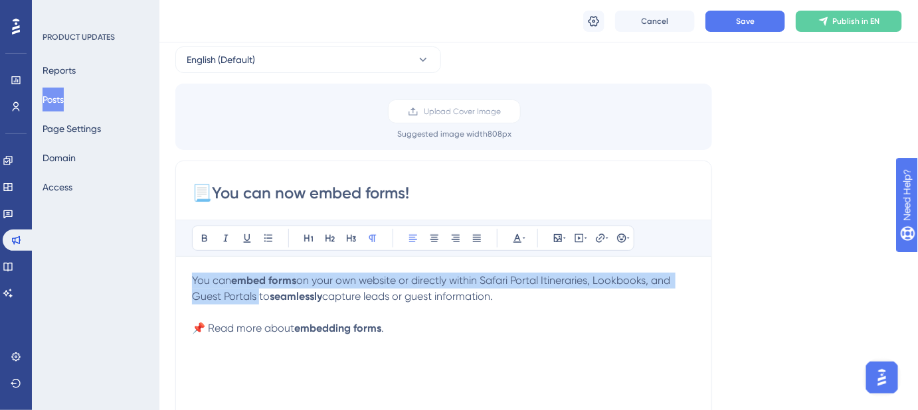
drag, startPoint x: 256, startPoint y: 295, endPoint x: 191, endPoint y: 279, distance: 67.2
click at [191, 279] on div "📃You can now embed forms! Bold Italic Underline Bullet Point Heading 1 Heading …" at bounding box center [443, 371] width 537 height 421
copy p "You can embed forms on your own website or directly within Safari Portal Itiner…"
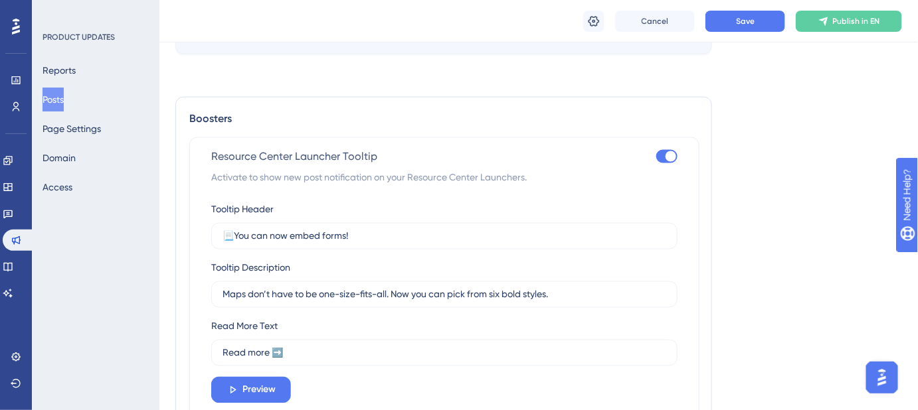
scroll to position [664, 0]
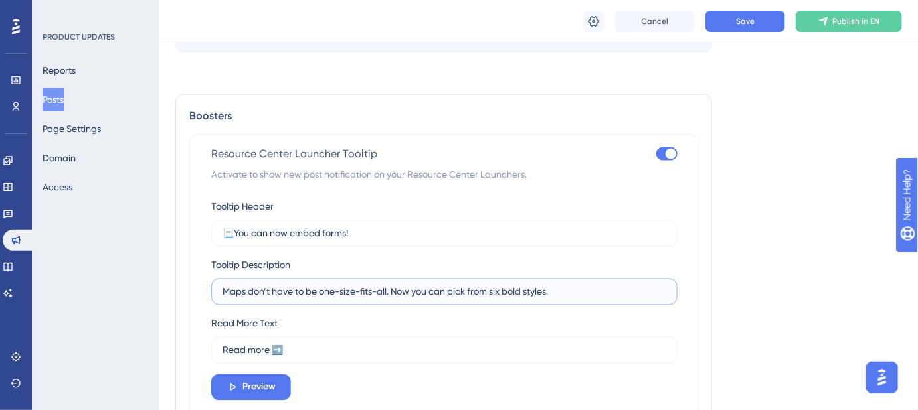
drag, startPoint x: 594, startPoint y: 295, endPoint x: 220, endPoint y: 295, distance: 374.5
click at [220, 295] on label "Maps don’t have to be one-size-fits-all. Now you can pick from six bold styles." at bounding box center [444, 292] width 466 height 27
paste input "You can embed forms on your own website or directly within Safari Portal Itiner…"
drag, startPoint x: 588, startPoint y: 290, endPoint x: 493, endPoint y: 290, distance: 95.0
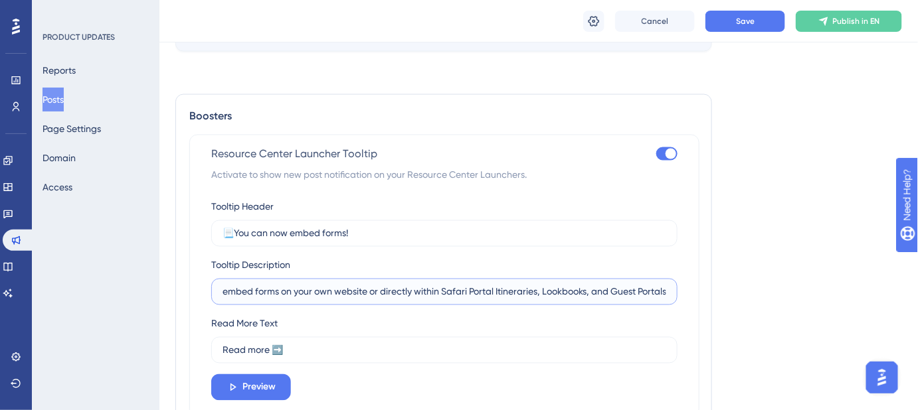
click at [493, 290] on input "You can embed forms on your own website or directly within Safari Portal Itiner…" at bounding box center [444, 292] width 444 height 15
click at [659, 292] on input "You can embed forms on your own website or directly within Safari Portal propos…" at bounding box center [444, 292] width 444 height 15
click at [746, 23] on span "Save" at bounding box center [745, 21] width 19 height 11
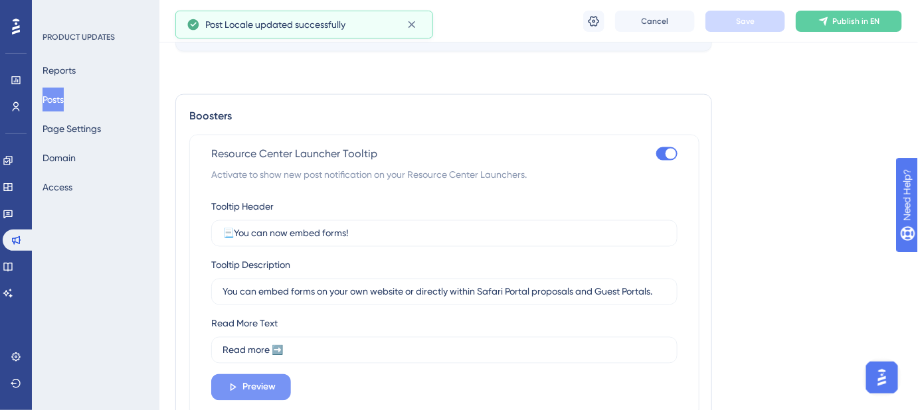
click at [262, 382] on span "Preview" at bounding box center [258, 388] width 33 height 16
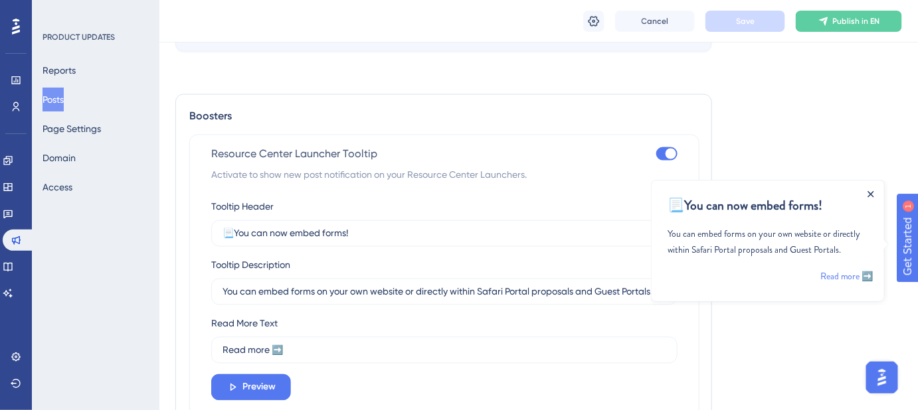
click at [869, 191] on icon "Close Announcement" at bounding box center [870, 194] width 7 height 7
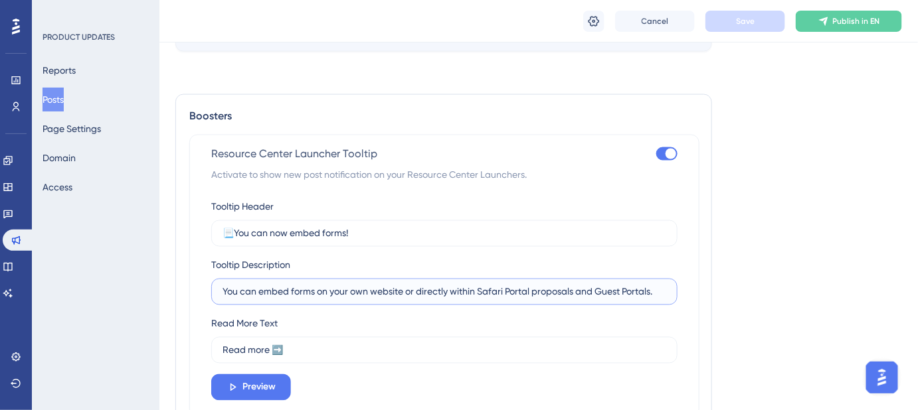
drag, startPoint x: 264, startPoint y: 292, endPoint x: 187, endPoint y: 295, distance: 76.4
click at [187, 295] on div "Boosters Resource Center Launcher Tooltip Activate to show new post notificatio…" at bounding box center [443, 302] width 537 height 416
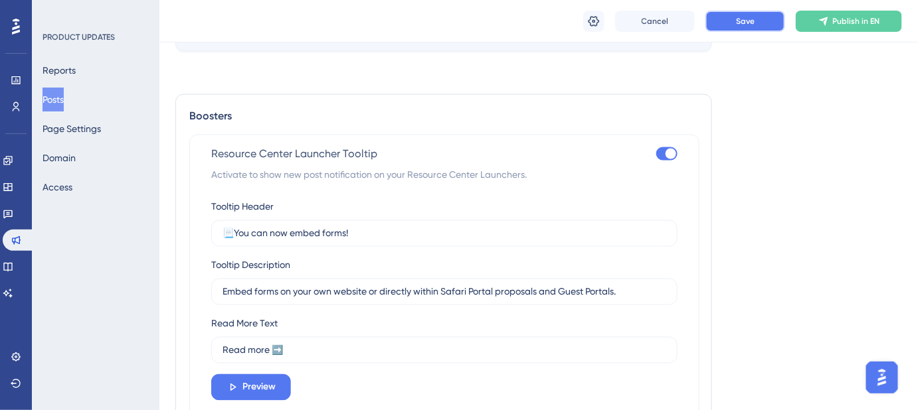
drag, startPoint x: 750, startPoint y: 29, endPoint x: 743, endPoint y: 195, distance: 166.2
click at [501, 293] on input "Embed forms on your own website or directly within Safari Portal proposals and …" at bounding box center [444, 292] width 444 height 15
type input "Embed forms on your own website or directly within Safari Portal Proposals and …"
click at [743, 31] on button "Save" at bounding box center [745, 21] width 80 height 21
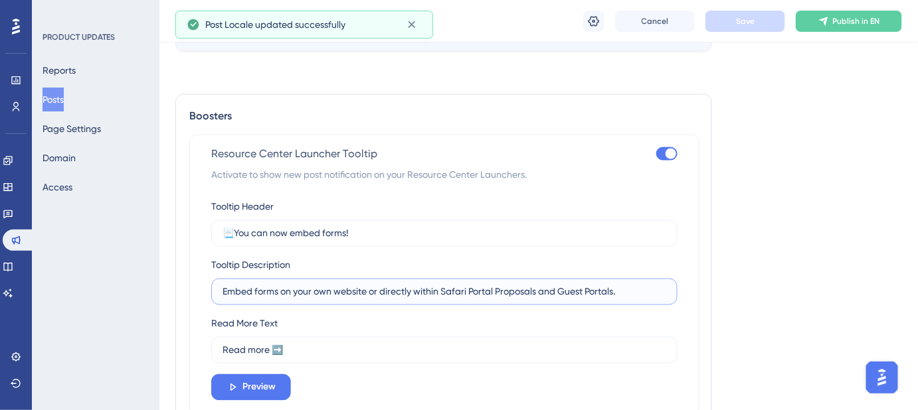
drag, startPoint x: 636, startPoint y: 292, endPoint x: 213, endPoint y: 292, distance: 423.0
click at [213, 292] on label "Embed forms on your own website or directly within Safari Portal Proposals and …" at bounding box center [444, 292] width 466 height 27
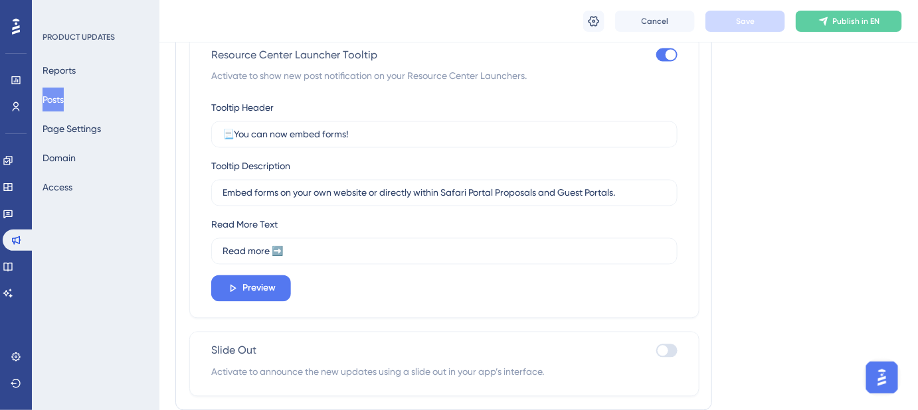
scroll to position [814, 0]
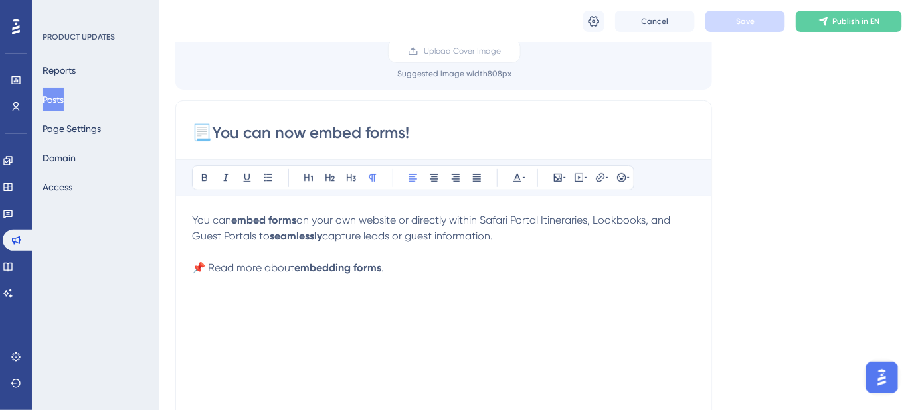
scroll to position [0, 0]
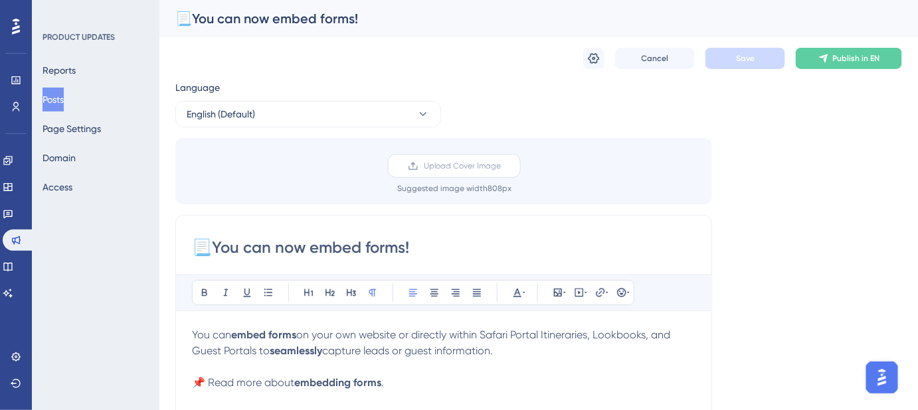
click at [450, 167] on span "Upload Cover Image" at bounding box center [462, 166] width 77 height 11
click at [501, 166] on input "Upload Cover Image" at bounding box center [501, 166] width 0 height 0
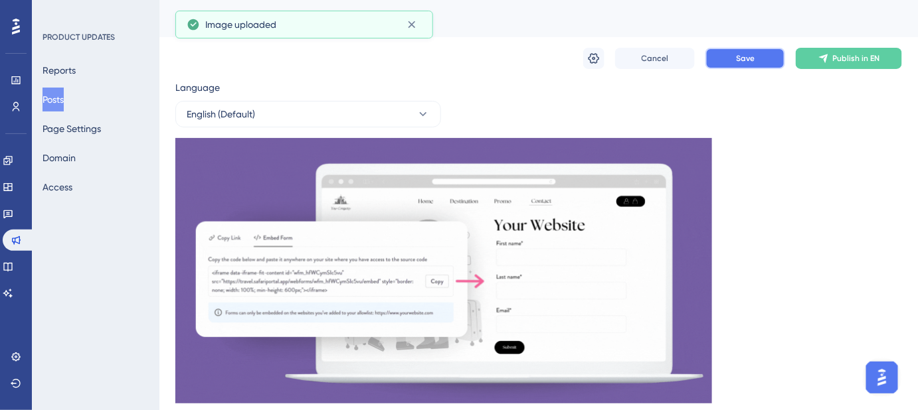
click at [719, 50] on button "Save" at bounding box center [745, 58] width 80 height 21
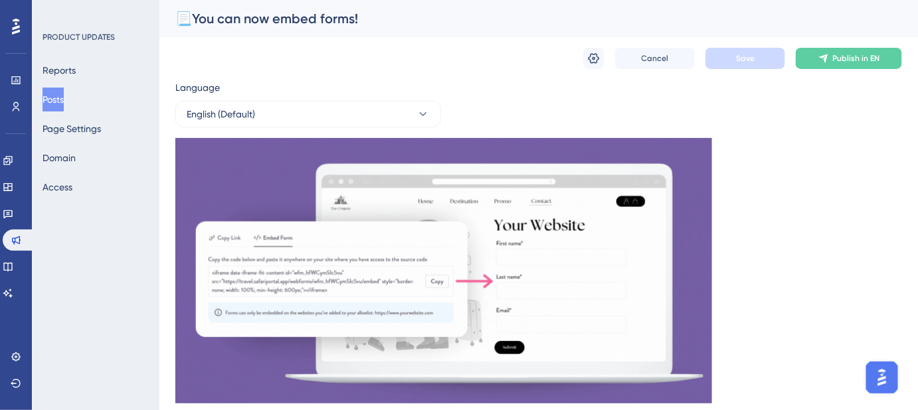
click at [60, 100] on button "Posts" at bounding box center [52, 100] width 21 height 24
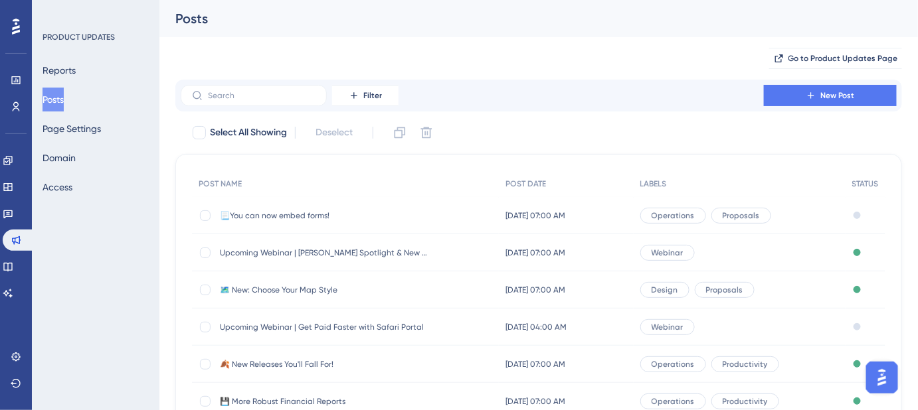
click at [287, 212] on span "📃You can now embed forms!" at bounding box center [326, 215] width 212 height 11
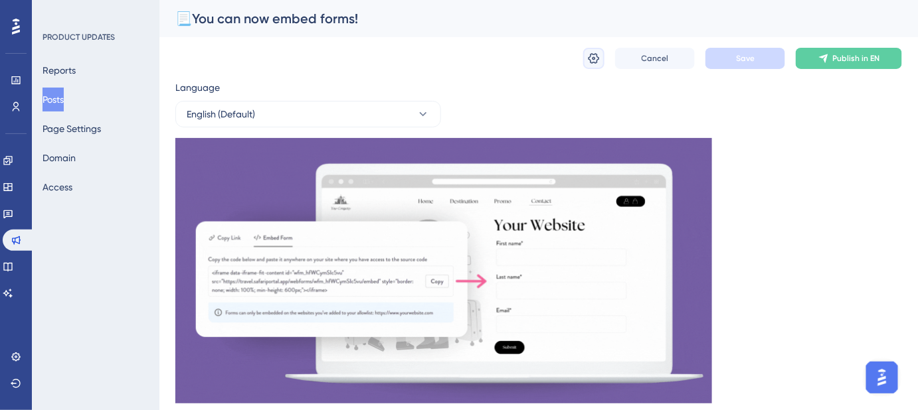
click at [596, 60] on icon at bounding box center [593, 58] width 13 height 13
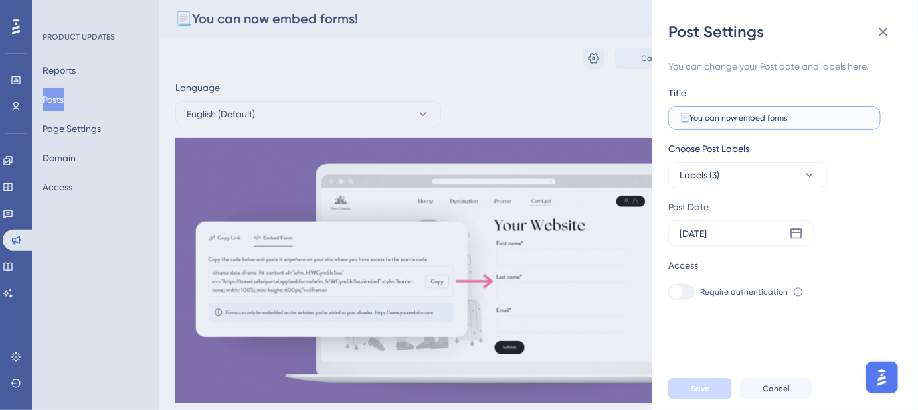
click at [708, 122] on input "📃You can now embed forms!" at bounding box center [774, 118] width 190 height 9
click at [728, 115] on input "📃You Can now embed forms!" at bounding box center [774, 118] width 190 height 9
click at [743, 118] on input "📃You Can Now embed forms!" at bounding box center [774, 118] width 190 height 9
click at [772, 116] on input "📃You Can Now Embed forms!" at bounding box center [774, 118] width 190 height 9
drag, startPoint x: 792, startPoint y: 117, endPoint x: 693, endPoint y: 125, distance: 99.9
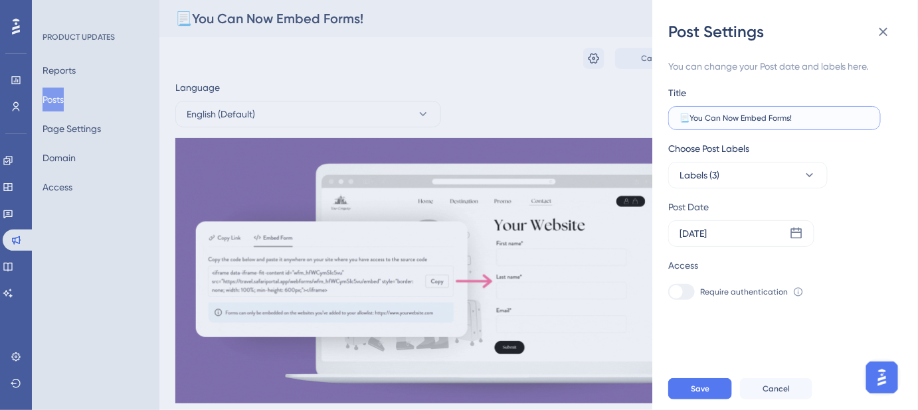
click at [693, 125] on label "📃You Can Now Embed Forms!" at bounding box center [774, 118] width 212 height 24
type input "📃You Can Now Embed Forms!"
click at [694, 394] on span "Save" at bounding box center [700, 389] width 19 height 11
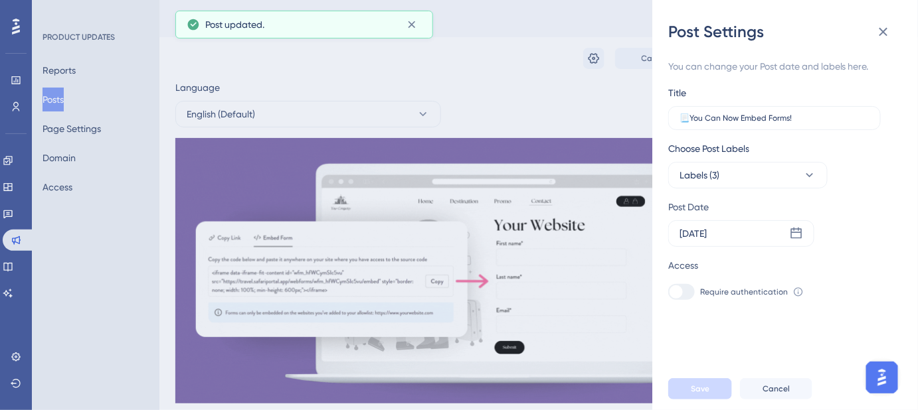
scroll to position [241, 0]
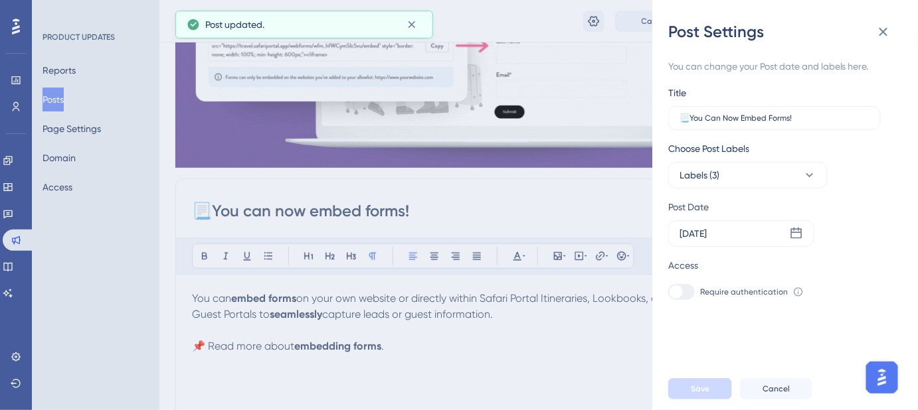
click at [426, 212] on div "Post Settings You can change your Post date and labels here. Title 📃You Can Now…" at bounding box center [459, 205] width 918 height 410
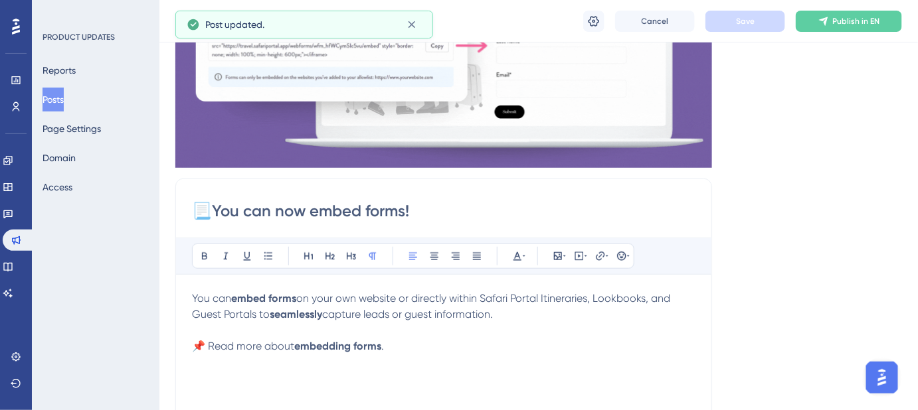
drag, startPoint x: 382, startPoint y: 218, endPoint x: 216, endPoint y: 218, distance: 166.7
click at [216, 218] on input "📃You can now embed forms!" at bounding box center [443, 211] width 503 height 21
paste input "ou Can Now Embed F"
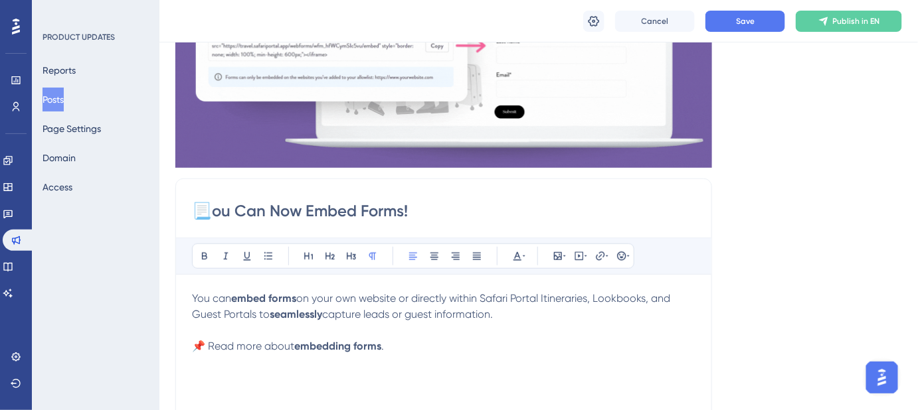
click at [217, 209] on input "📃ou Can Now Embed Forms!" at bounding box center [443, 211] width 503 height 21
type input "📃You Can Now Embed Forms!"
click at [737, 27] on button "Save" at bounding box center [745, 21] width 80 height 21
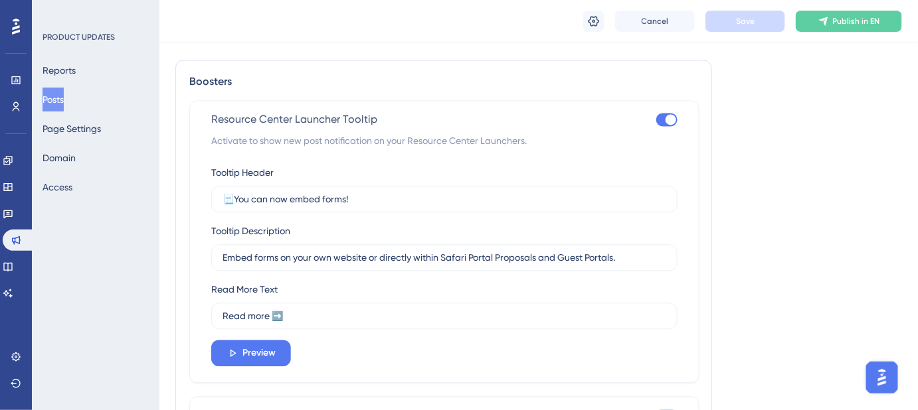
scroll to position [966, 0]
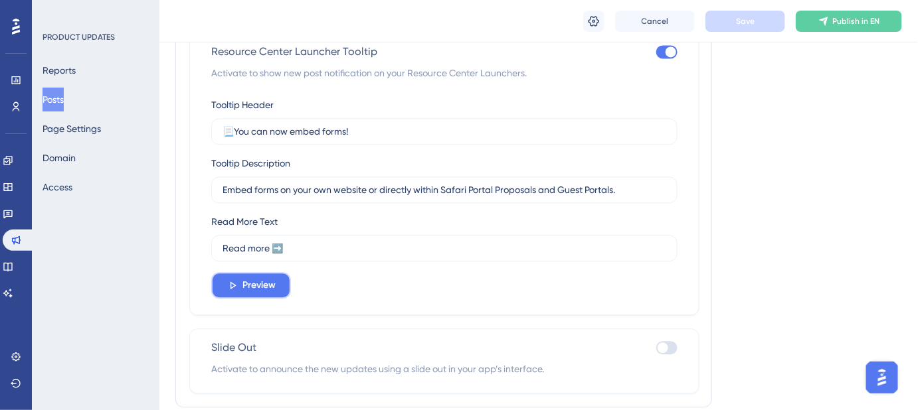
click at [248, 290] on span "Preview" at bounding box center [258, 286] width 33 height 16
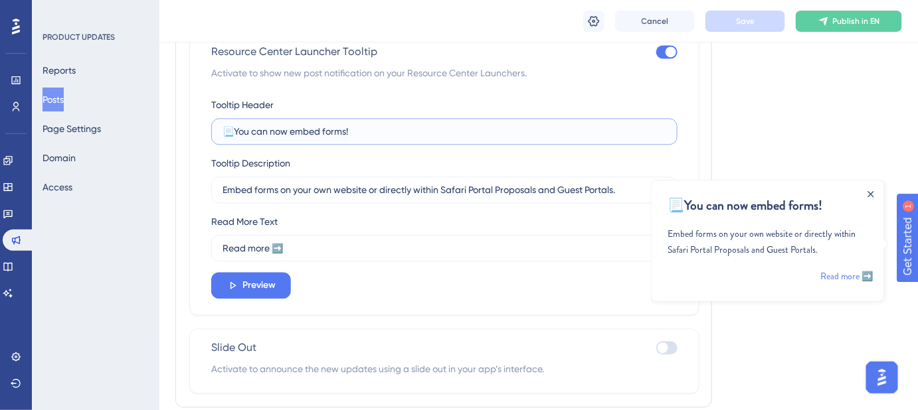
click at [254, 131] on input "📃You can now embed forms!" at bounding box center [444, 131] width 444 height 15
click at [276, 129] on input "📃You Can now embed forms!" at bounding box center [444, 131] width 444 height 15
click at [299, 128] on input "📃You Can Now embed forms!" at bounding box center [444, 131] width 444 height 15
click at [329, 132] on input "📃You Can Now Embed forms!" at bounding box center [444, 131] width 444 height 15
type input "📃You Can Now Embed Forms!"
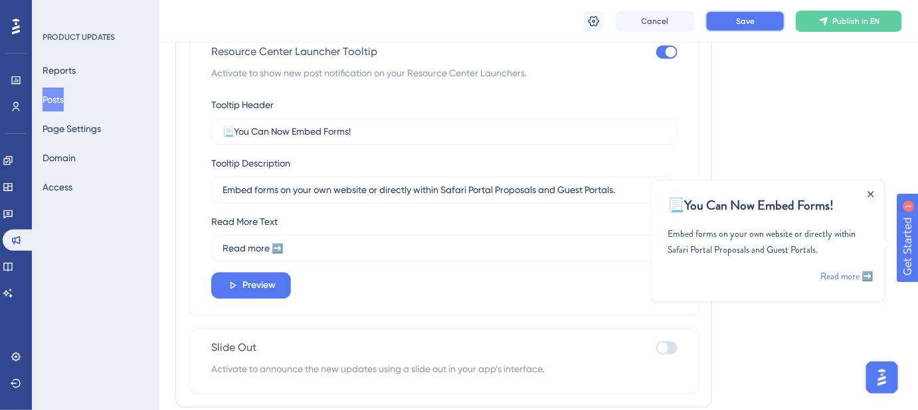
click at [729, 21] on button "Save" at bounding box center [745, 21] width 80 height 21
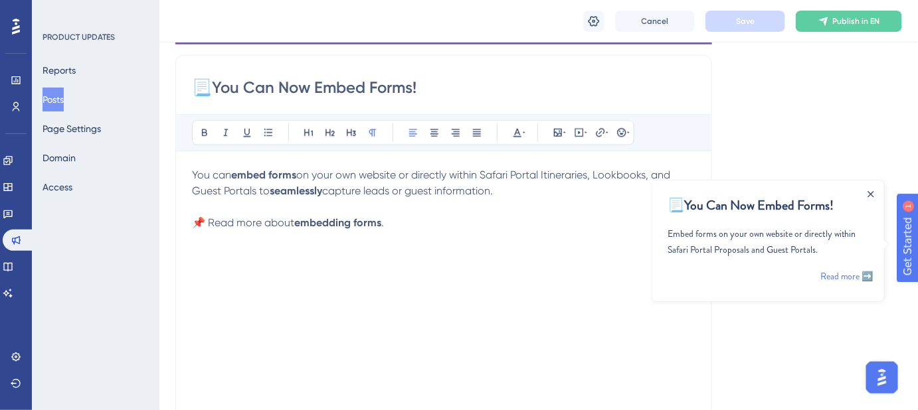
scroll to position [349, 0]
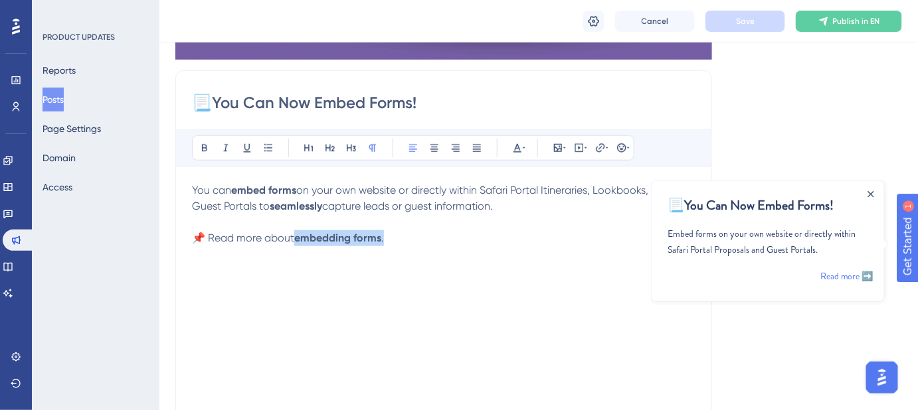
drag, startPoint x: 386, startPoint y: 239, endPoint x: 297, endPoint y: 239, distance: 89.6
click at [297, 239] on p "📌 Read more about embedding forms ." at bounding box center [443, 238] width 503 height 16
click at [596, 145] on icon at bounding box center [600, 148] width 11 height 11
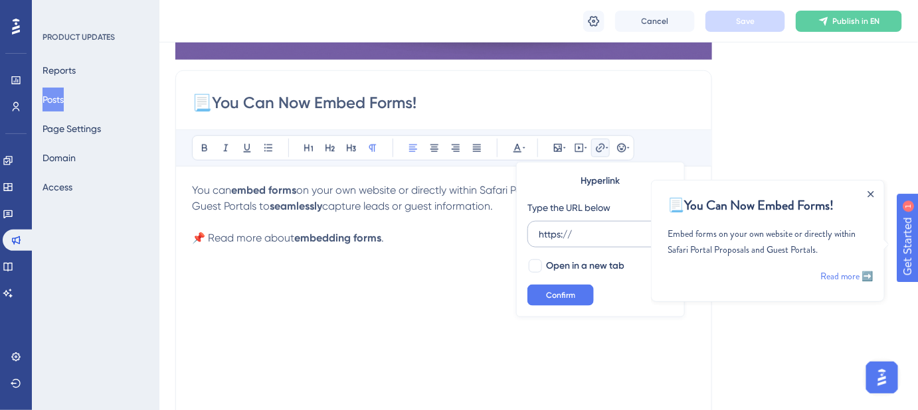
drag, startPoint x: 563, startPoint y: 232, endPoint x: 533, endPoint y: 232, distance: 30.6
click at [533, 232] on label "https://" at bounding box center [600, 234] width 146 height 27
click at [539, 232] on input "https://" at bounding box center [601, 234] width 124 height 15
type input "https://help.safariportal.app/en/articles/16618-how-do-i-embed-custom-forms"
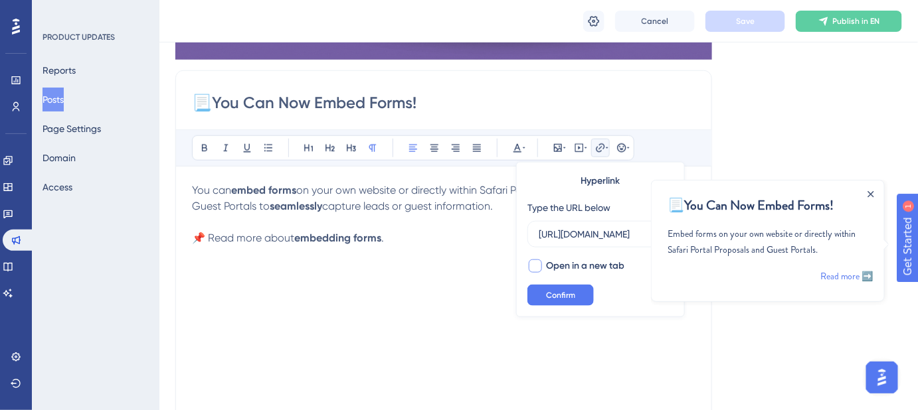
click at [537, 266] on div at bounding box center [535, 266] width 13 height 13
checkbox input "true"
click at [548, 295] on span "Confirm" at bounding box center [560, 295] width 29 height 11
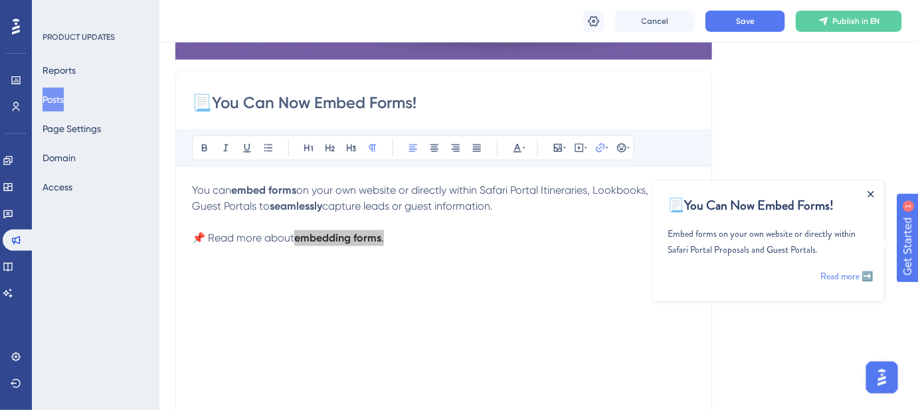
click at [867, 194] on icon "Close Announcement" at bounding box center [870, 194] width 7 height 7
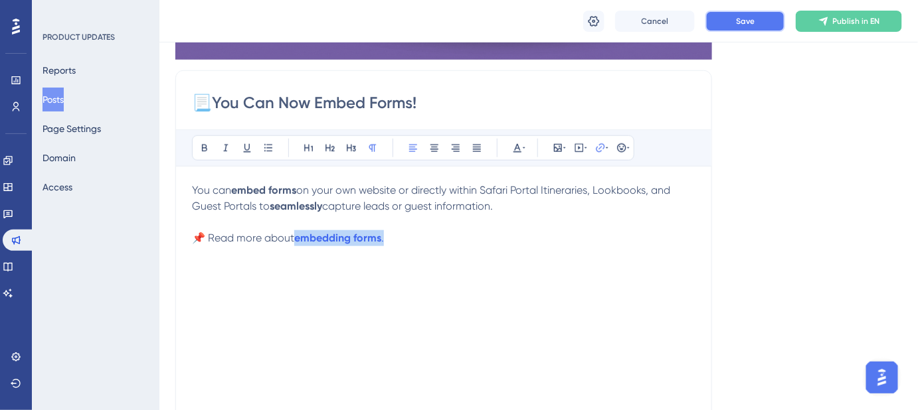
click at [752, 27] on button "Save" at bounding box center [745, 21] width 80 height 21
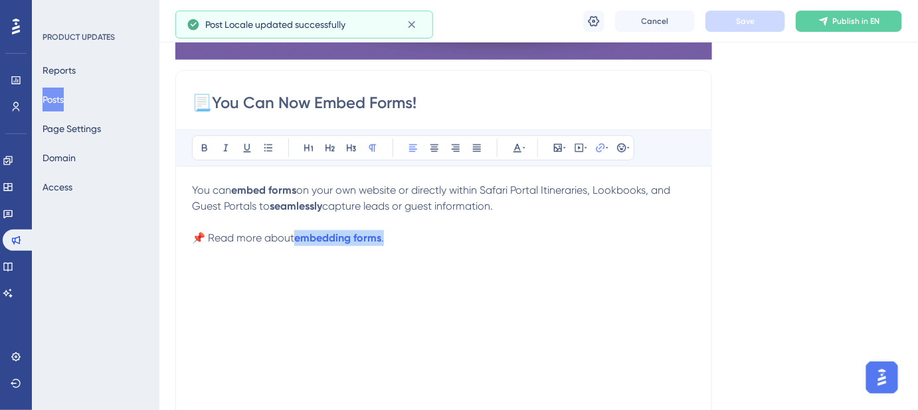
click at [645, 274] on div "You can embed forms on your own website or directly within Safari Portal Itiner…" at bounding box center [443, 329] width 503 height 292
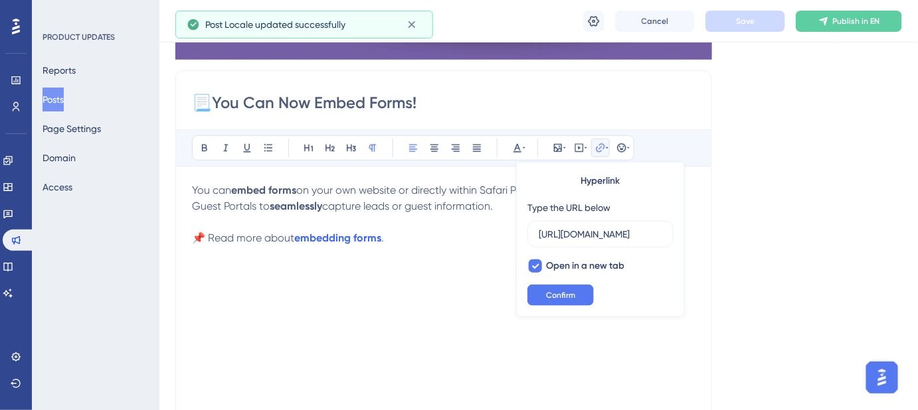
scroll to position [0, 222]
click at [774, 275] on div "Language English (Default) Insert an Image Delete 📃You Can Now Embed Forms! Bol…" at bounding box center [538, 151] width 726 height 830
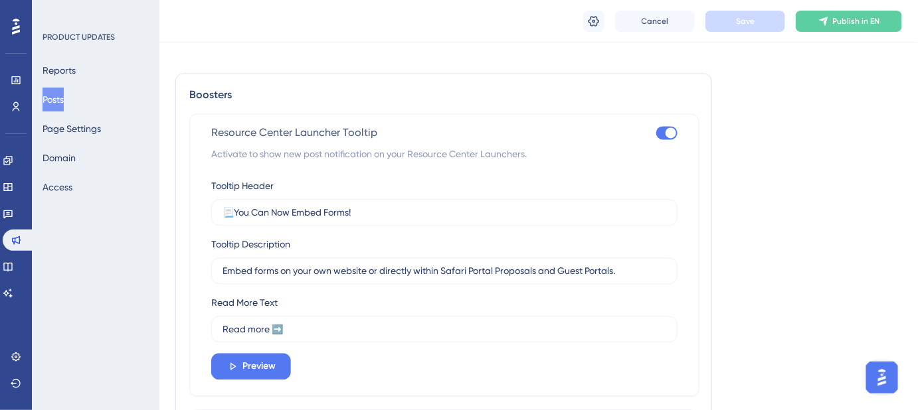
scroll to position [892, 0]
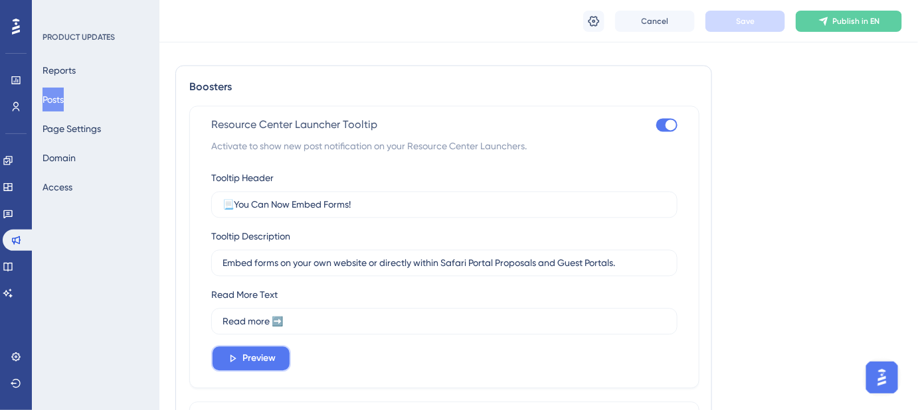
click at [253, 361] on span "Preview" at bounding box center [258, 359] width 33 height 16
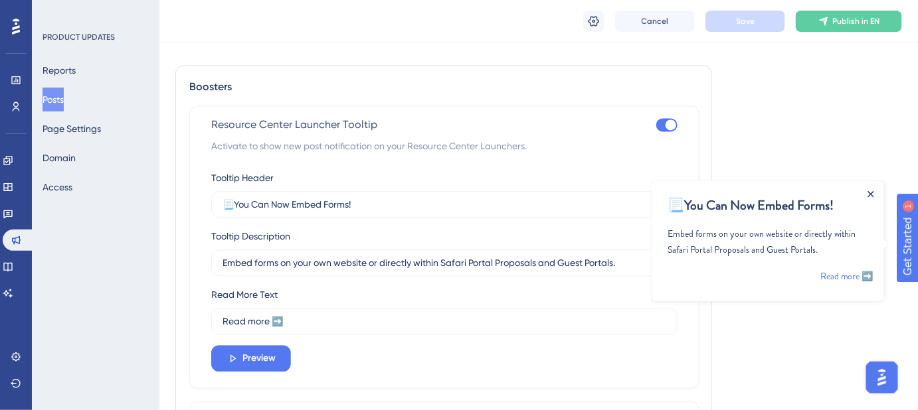
click at [869, 192] on icon "Close Announcement" at bounding box center [870, 194] width 6 height 6
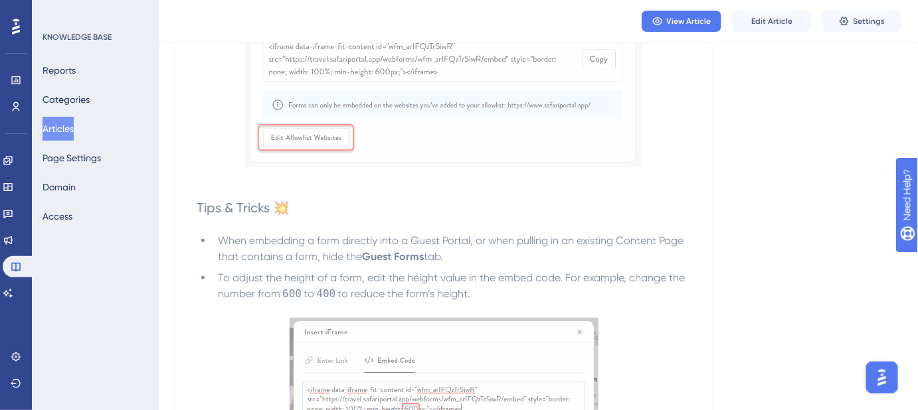
scroll to position [1871, 0]
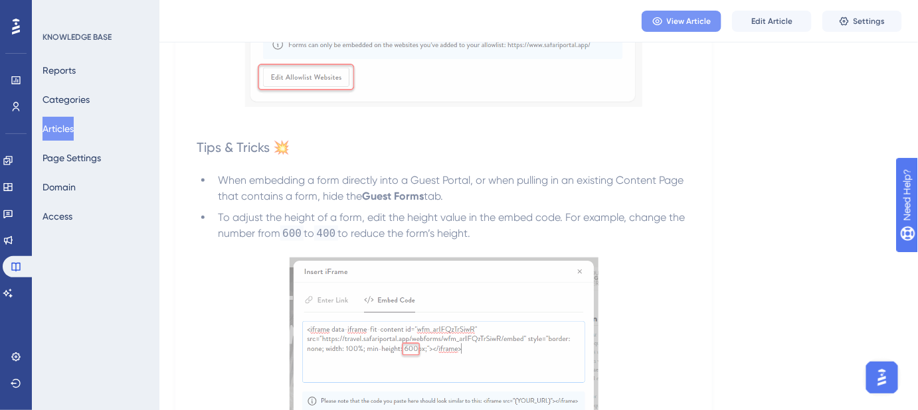
click at [667, 24] on button "View Article" at bounding box center [681, 21] width 80 height 21
